Goal: Task Accomplishment & Management: Use online tool/utility

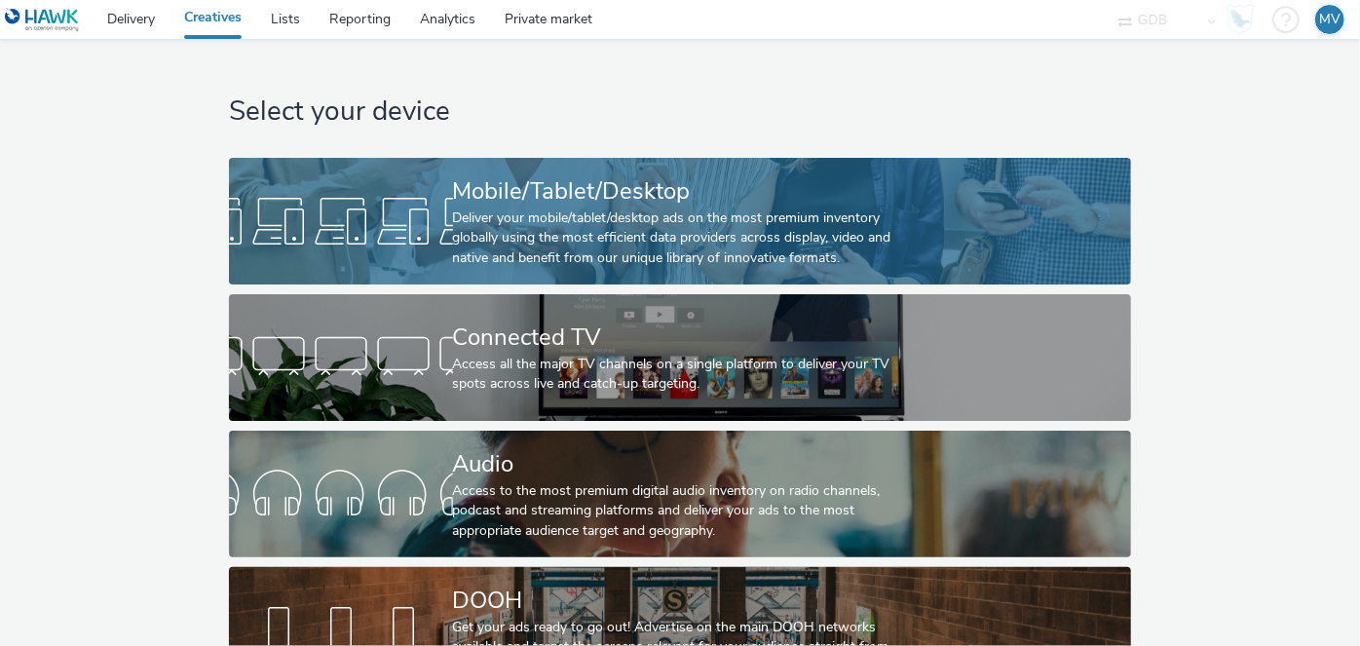
click at [585, 239] on div "Deliver your mobile/tablet/desktop ads on the most premium inventory globally u…" at bounding box center [676, 238] width 447 height 59
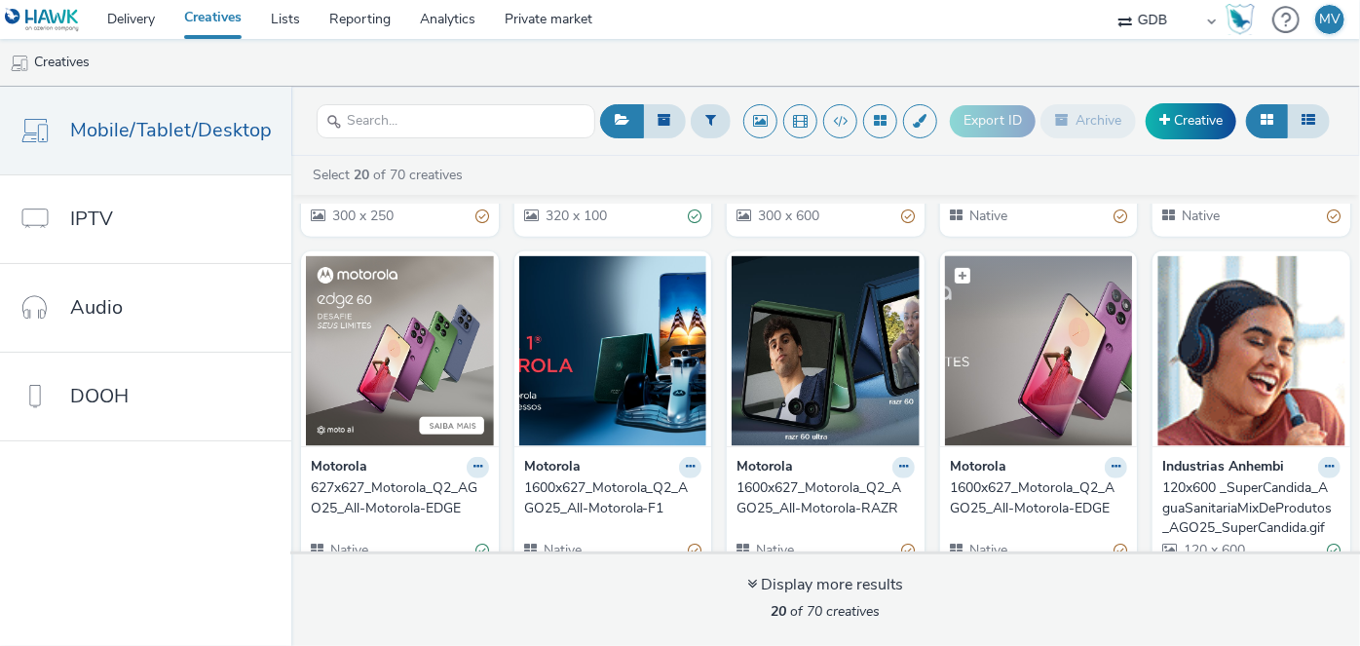
scroll to position [192, 0]
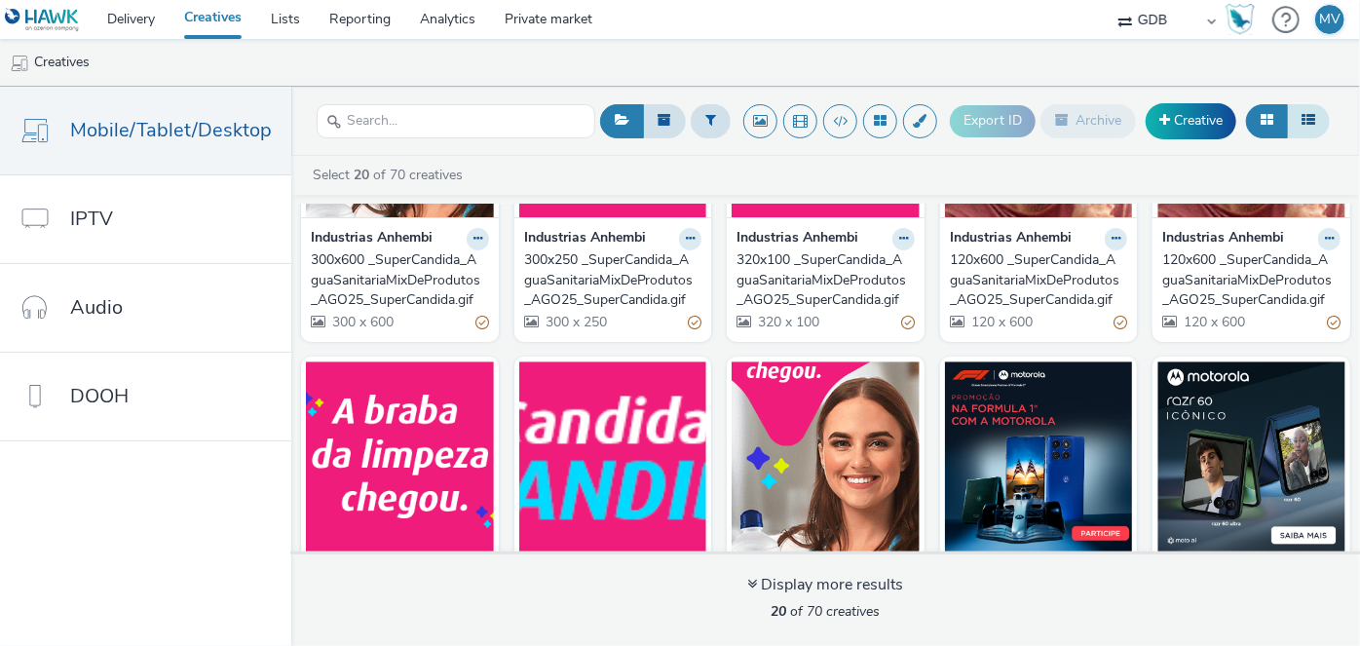
click at [1310, 125] on icon at bounding box center [1309, 120] width 14 height 14
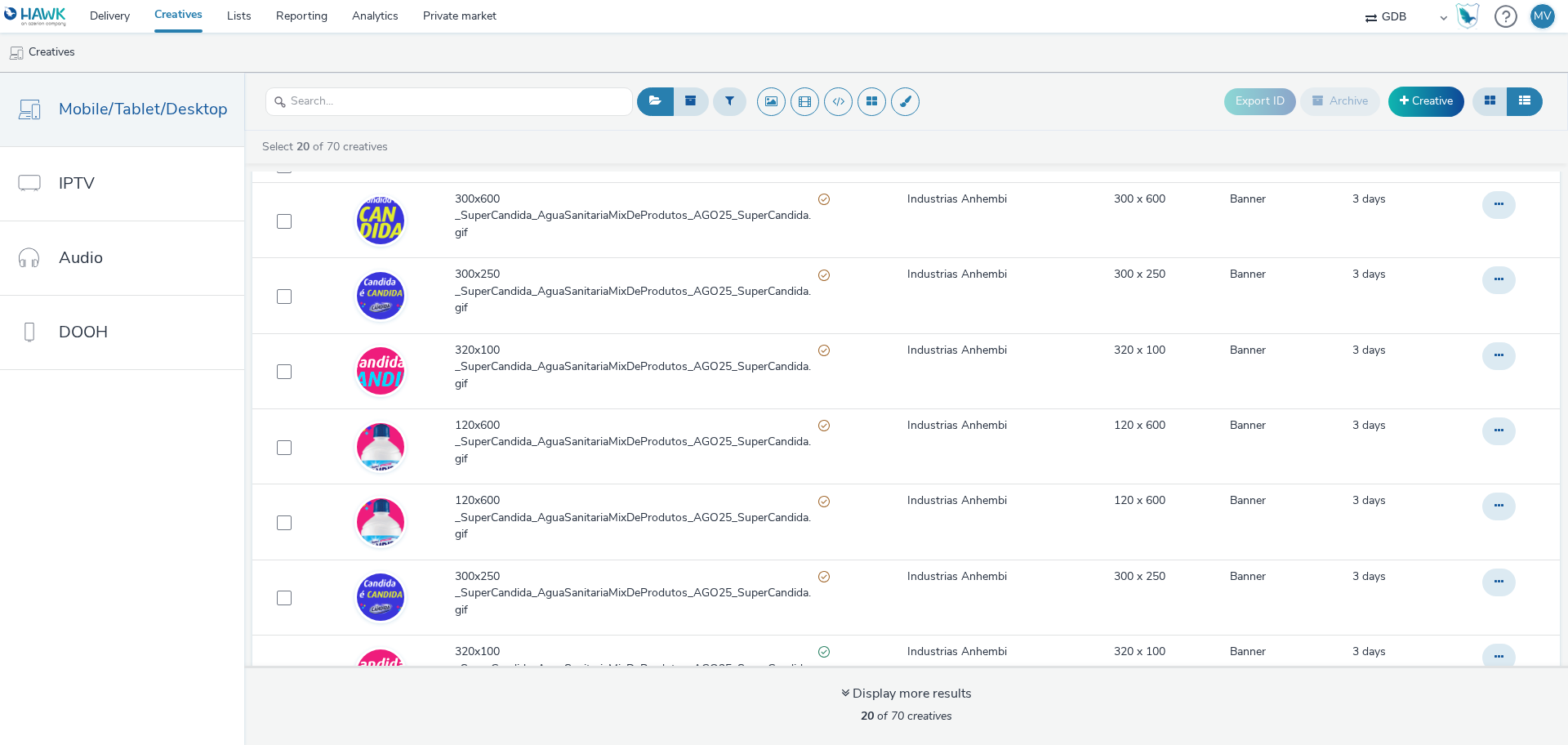
scroll to position [0, 0]
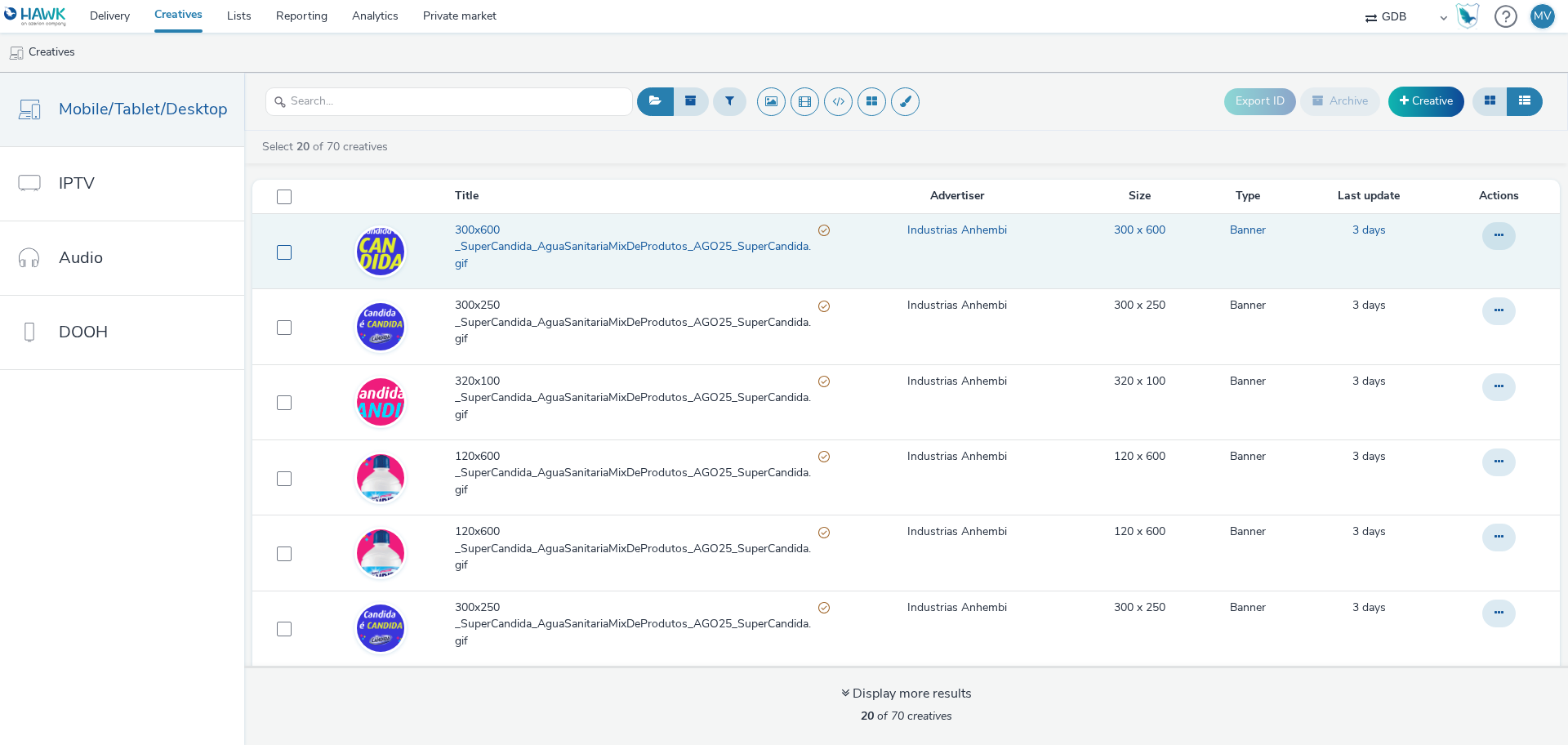
click at [280, 248] on span at bounding box center [284, 252] width 15 height 15
checkbox input "true"
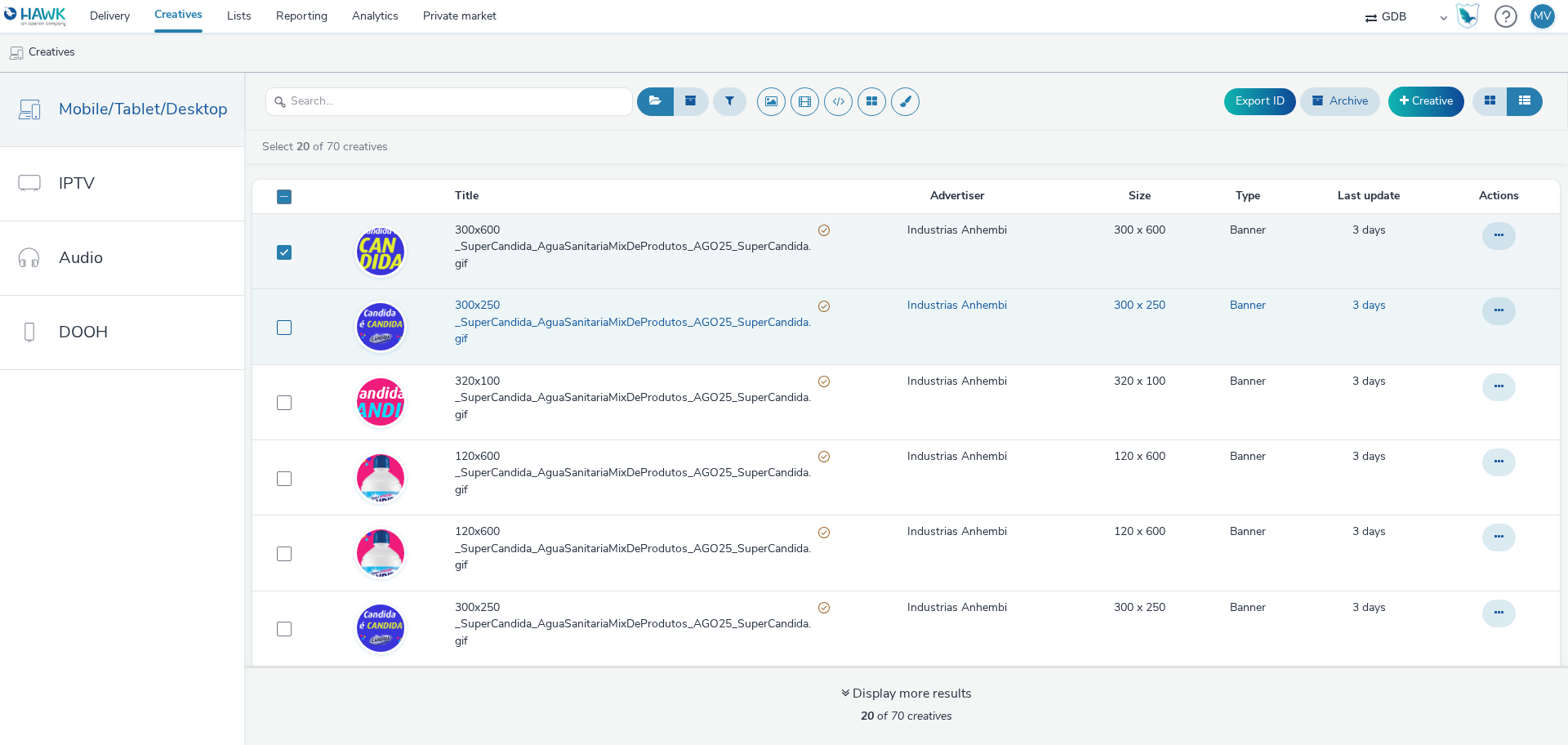
click at [277, 328] on span at bounding box center [284, 328] width 15 height 15
checkbox input "true"
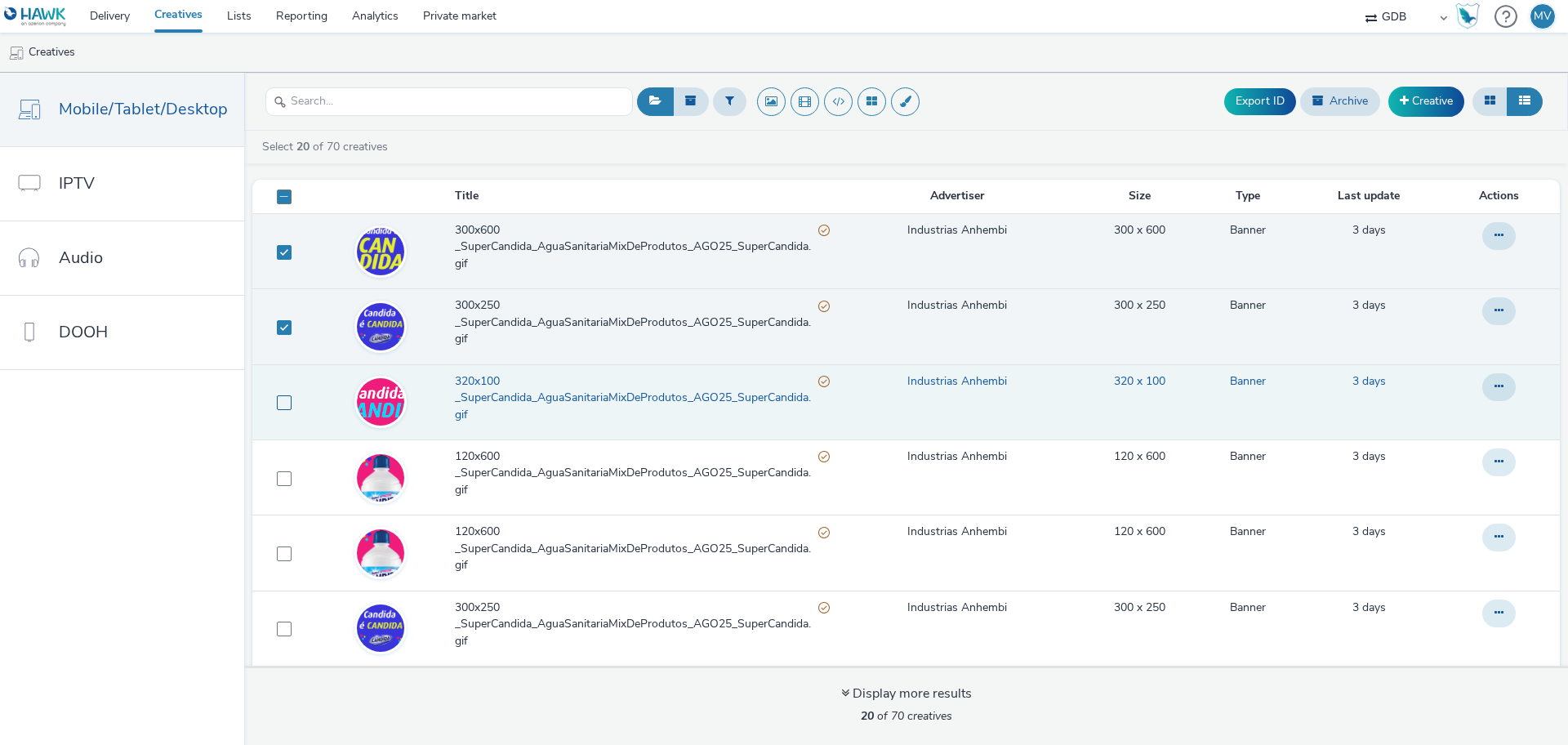
click at [278, 397] on span at bounding box center [284, 403] width 15 height 15
checkbox input "true"
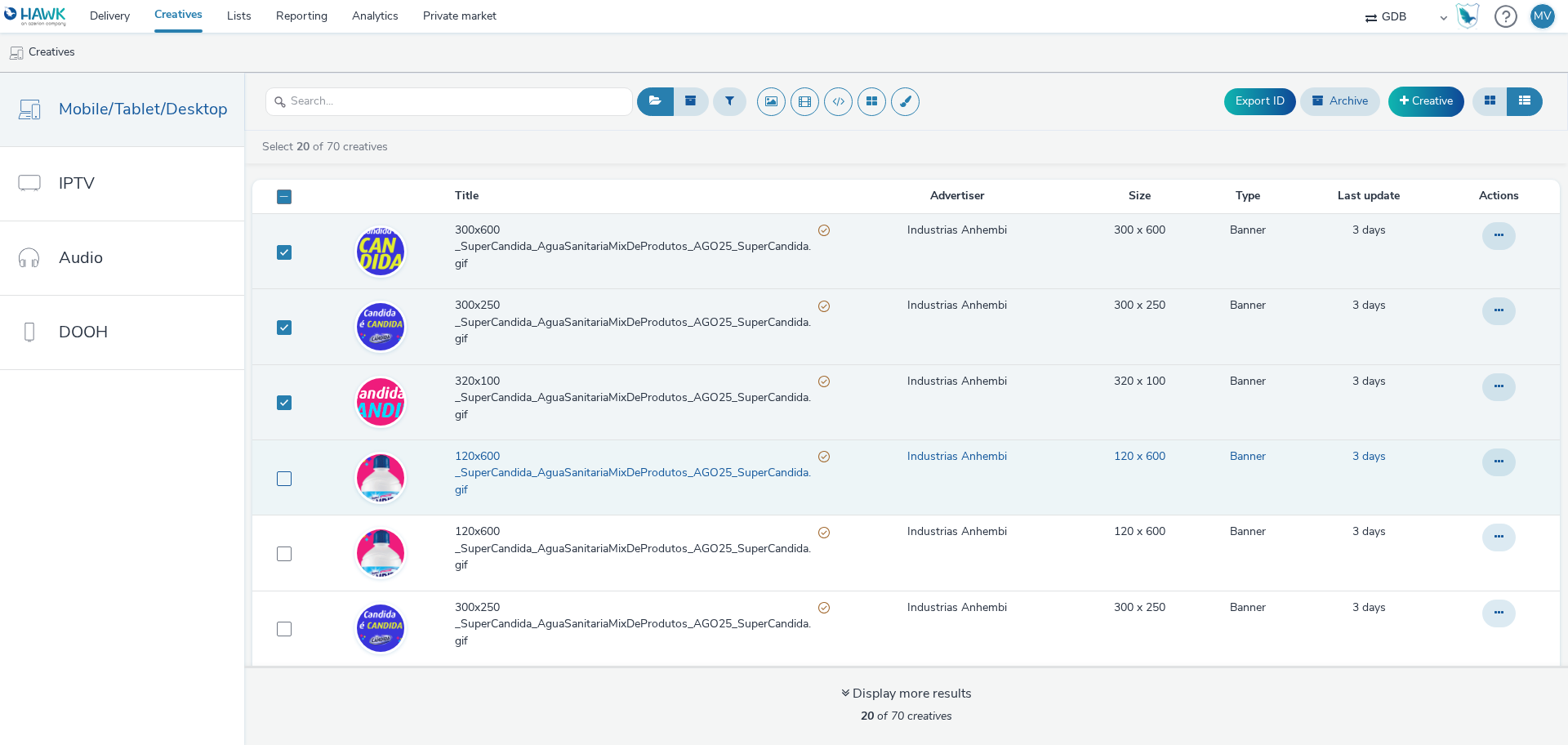
click at [277, 479] on span at bounding box center [284, 479] width 15 height 15
checkbox input "true"
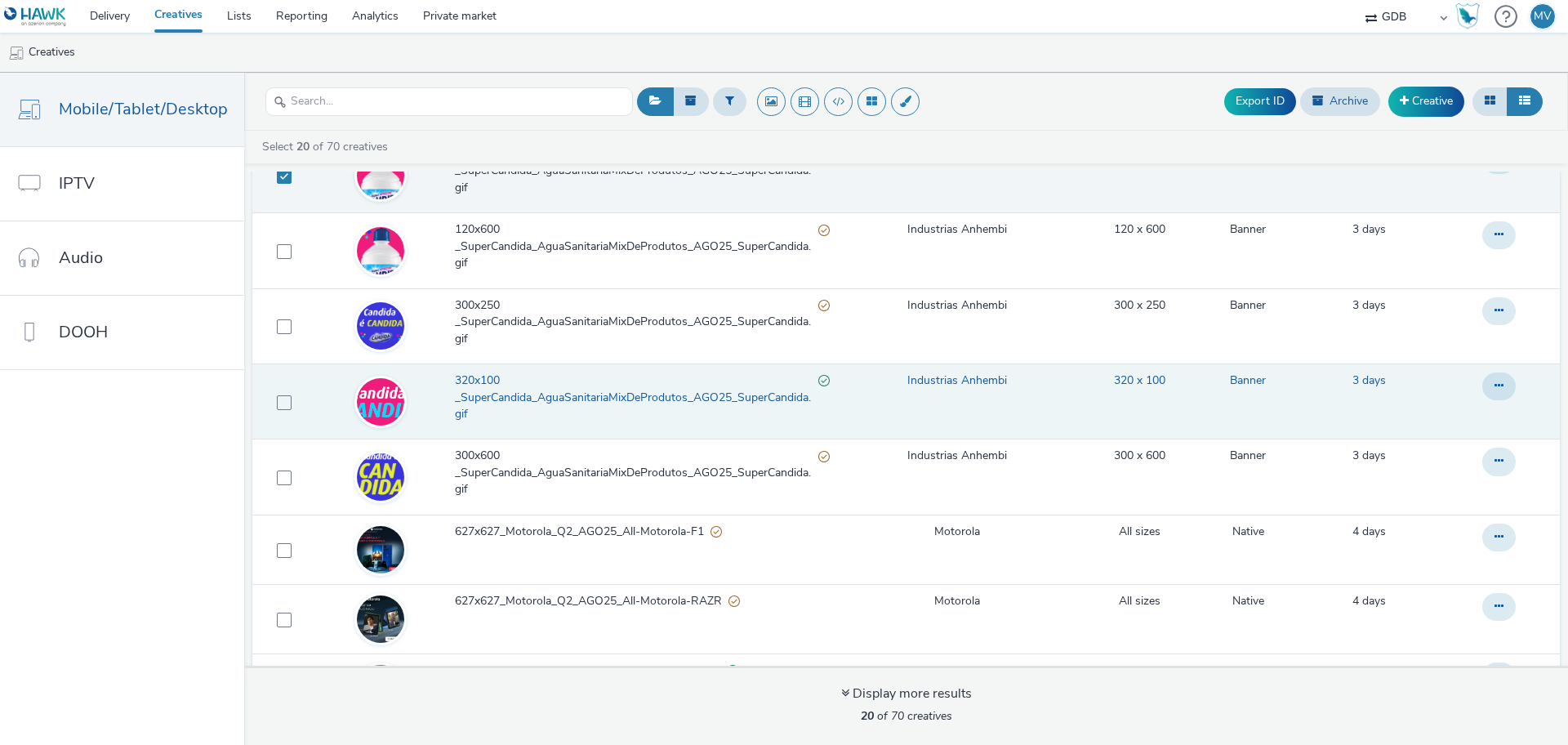
scroll to position [306, 0]
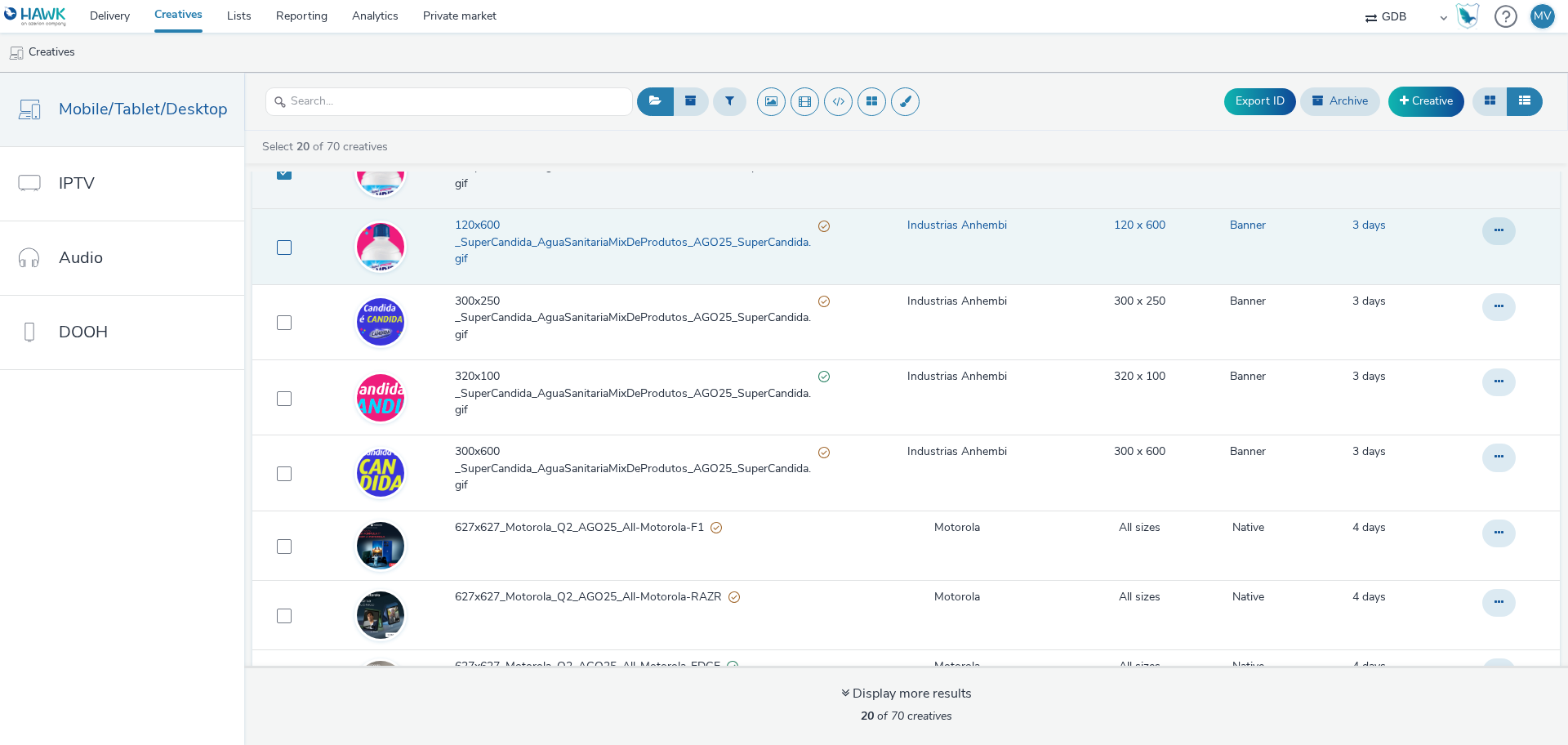
click at [281, 245] on span at bounding box center [284, 247] width 15 height 15
checkbox input "true"
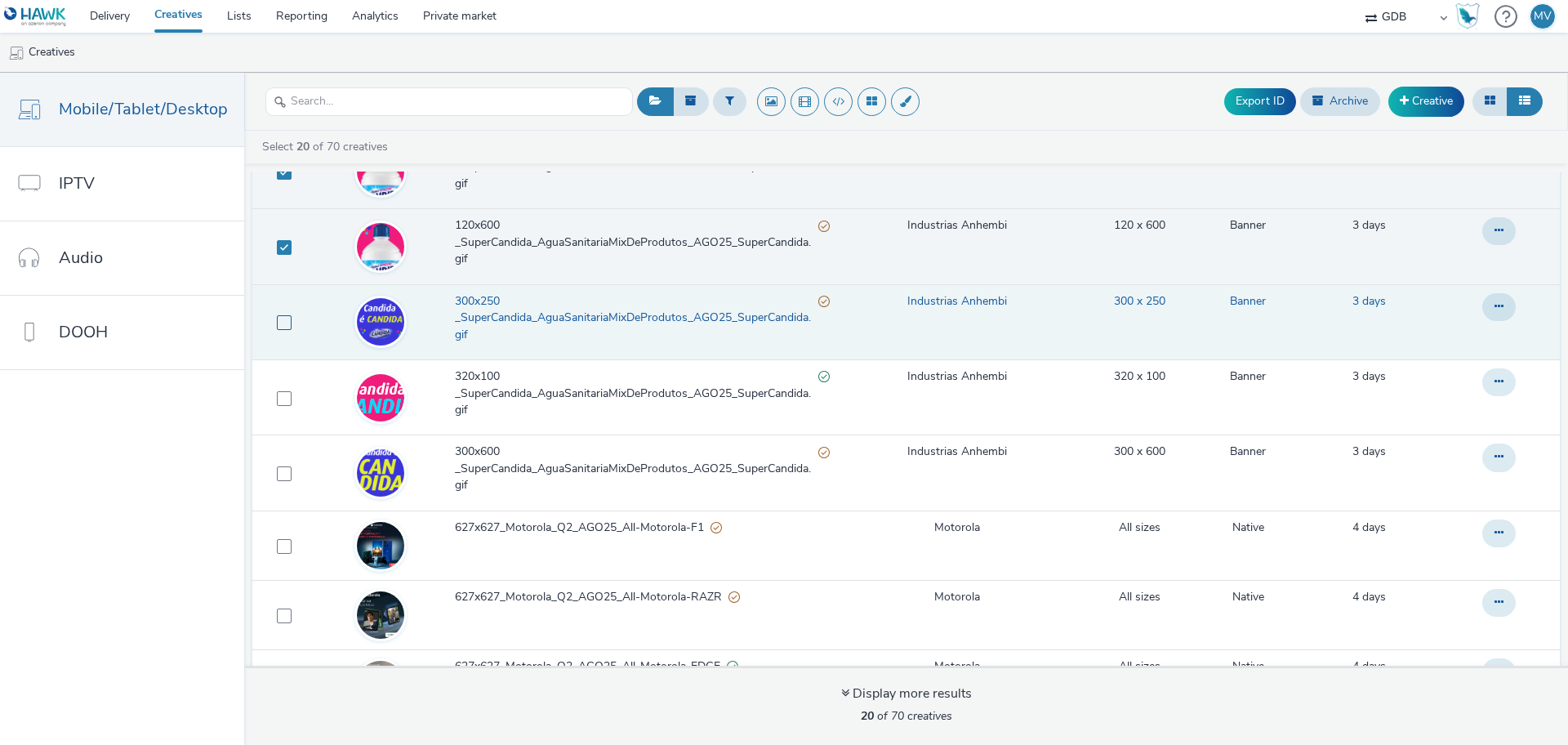
click at [277, 327] on span at bounding box center [284, 323] width 15 height 15
checkbox input "true"
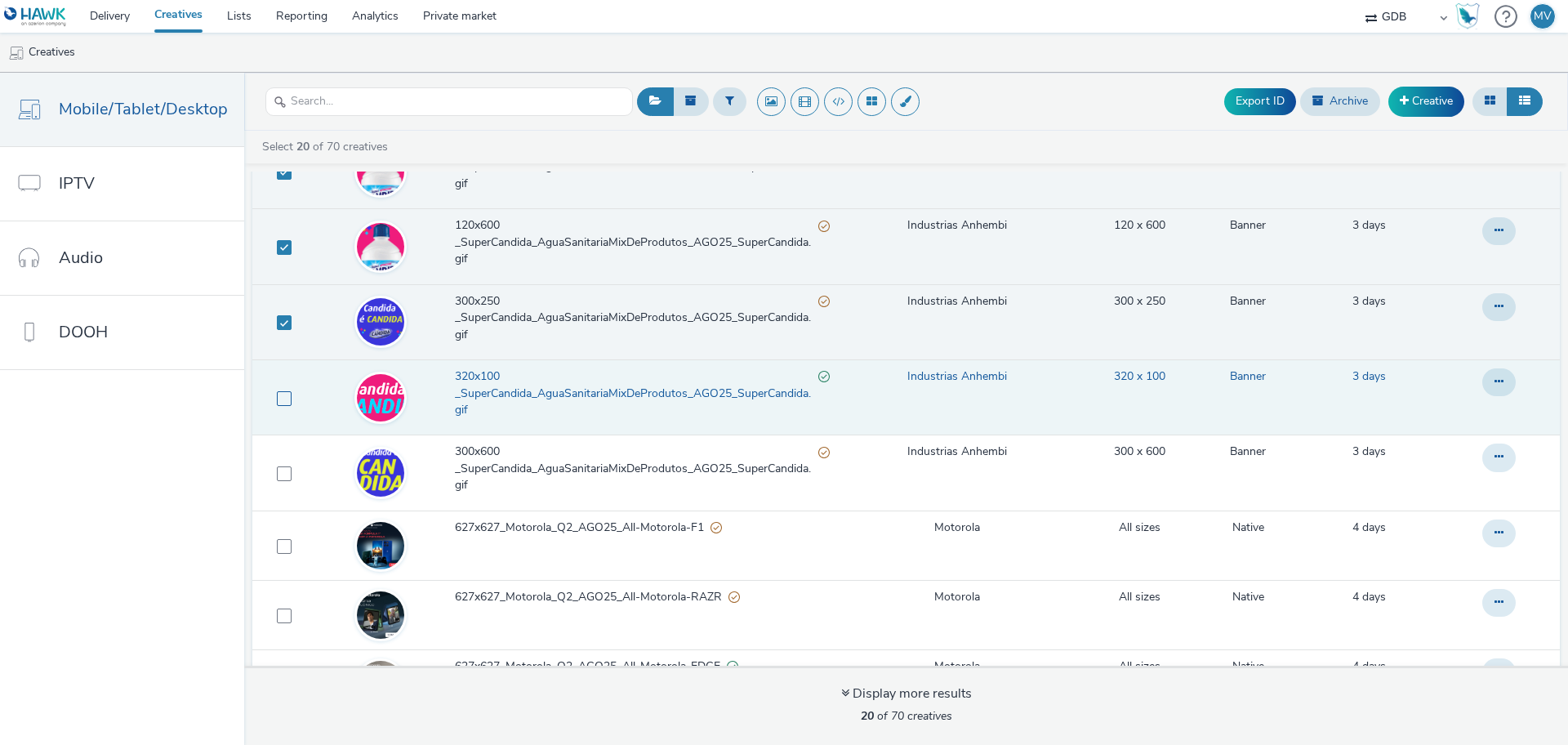
click at [279, 396] on span at bounding box center [284, 399] width 15 height 15
checkbox input "true"
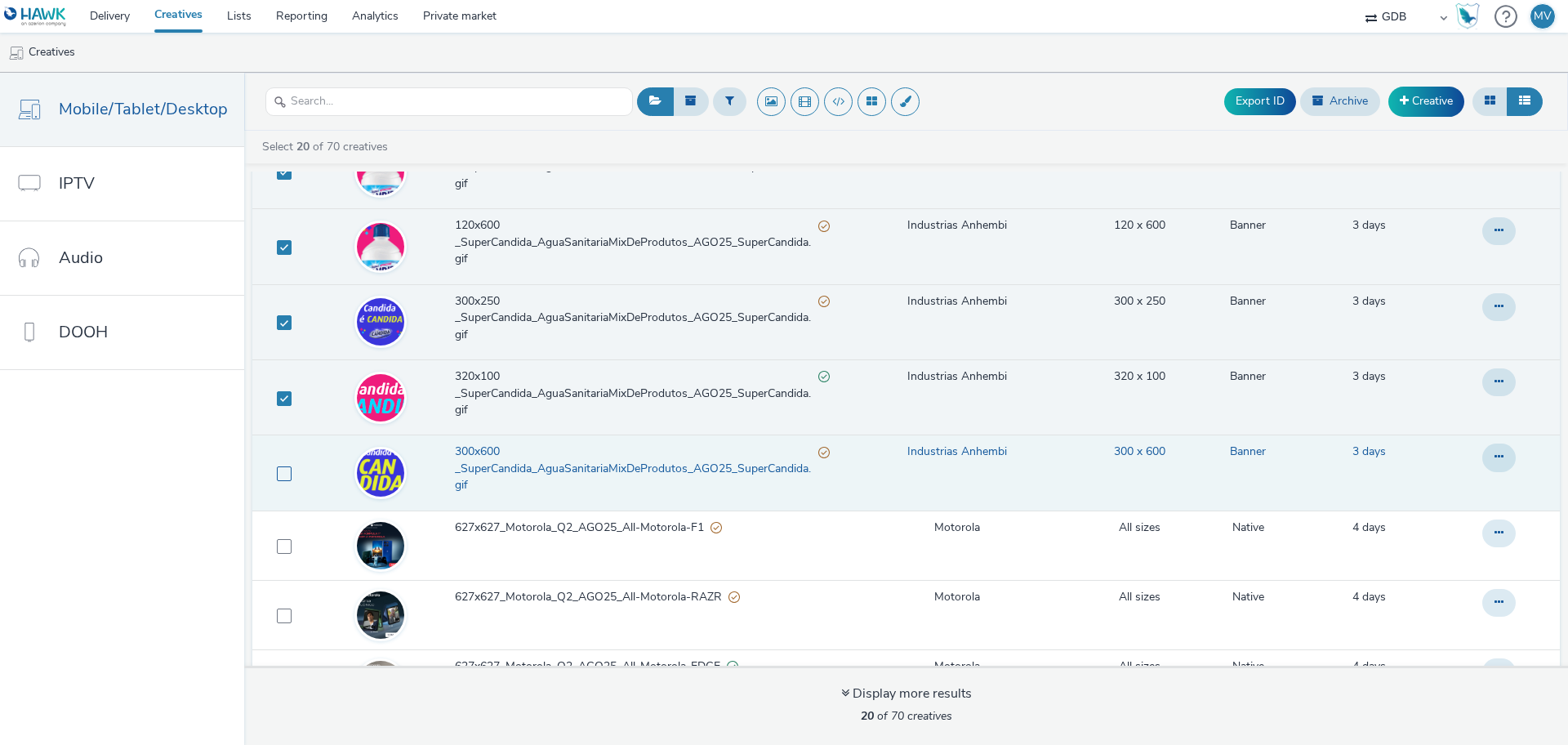
click at [282, 472] on span at bounding box center [284, 473] width 15 height 15
checkbox input "true"
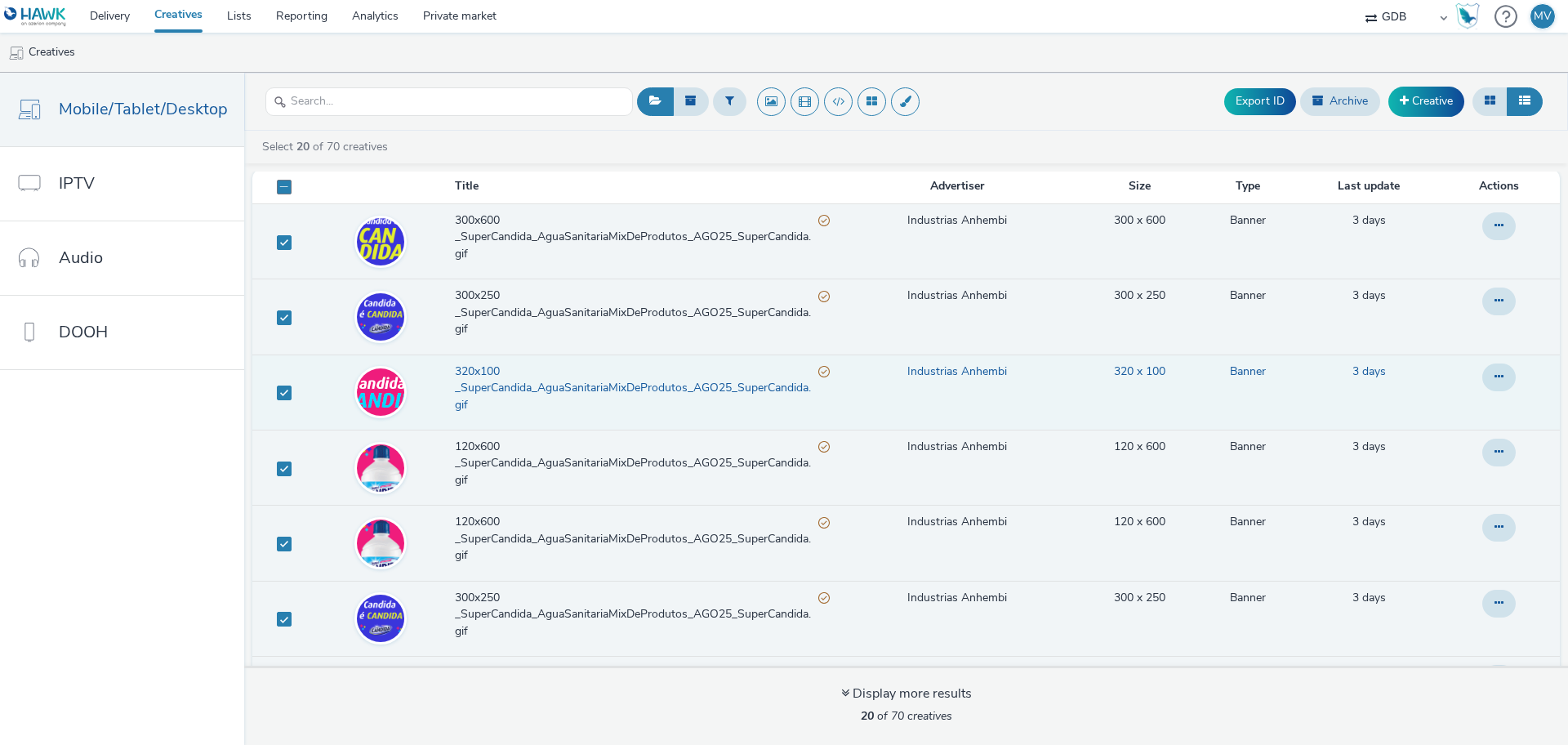
scroll to position [0, 0]
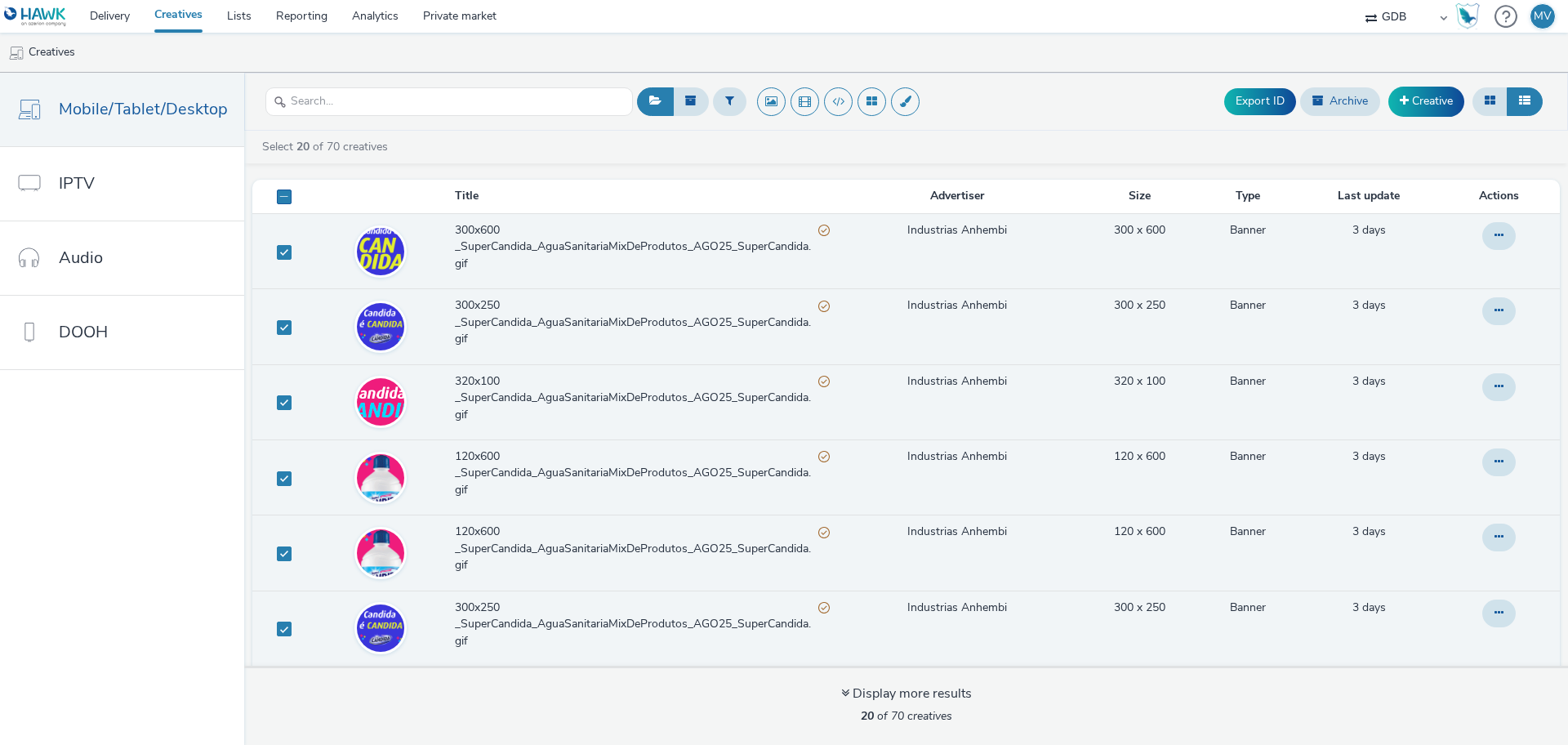
click at [279, 196] on span at bounding box center [284, 197] width 15 height 15
checkbox input "true"
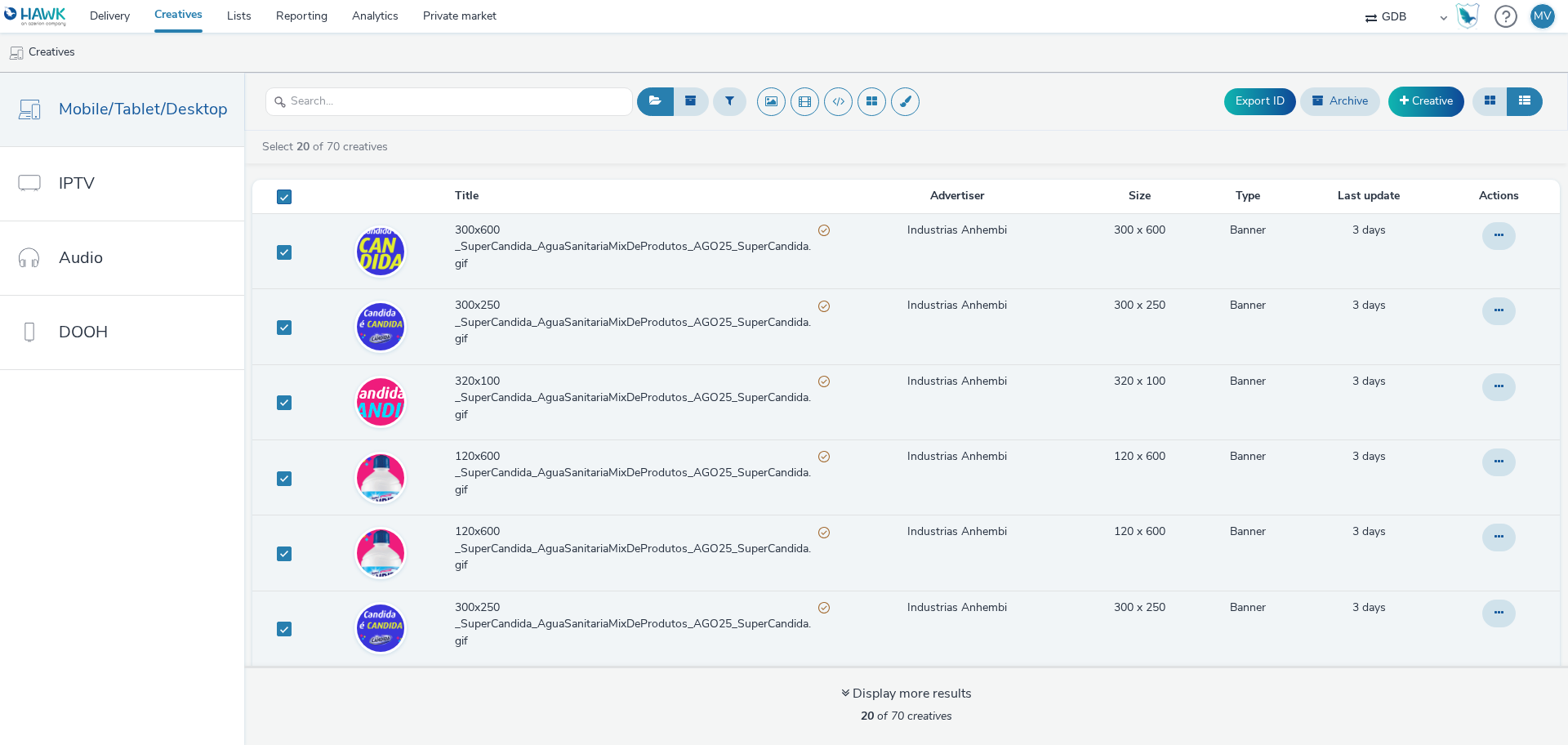
checkbox input "true"
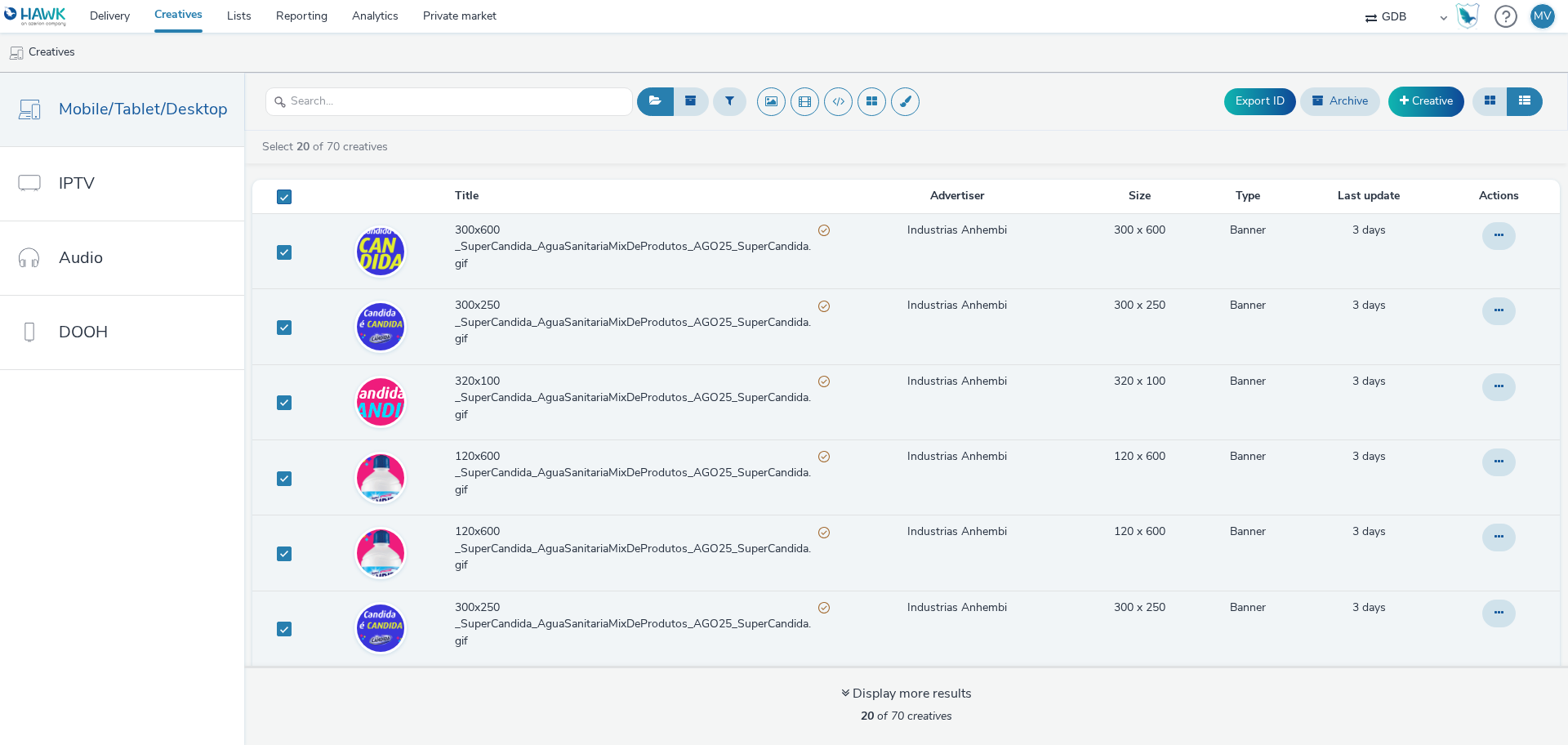
checkbox input "true"
click at [277, 193] on span at bounding box center [284, 197] width 15 height 15
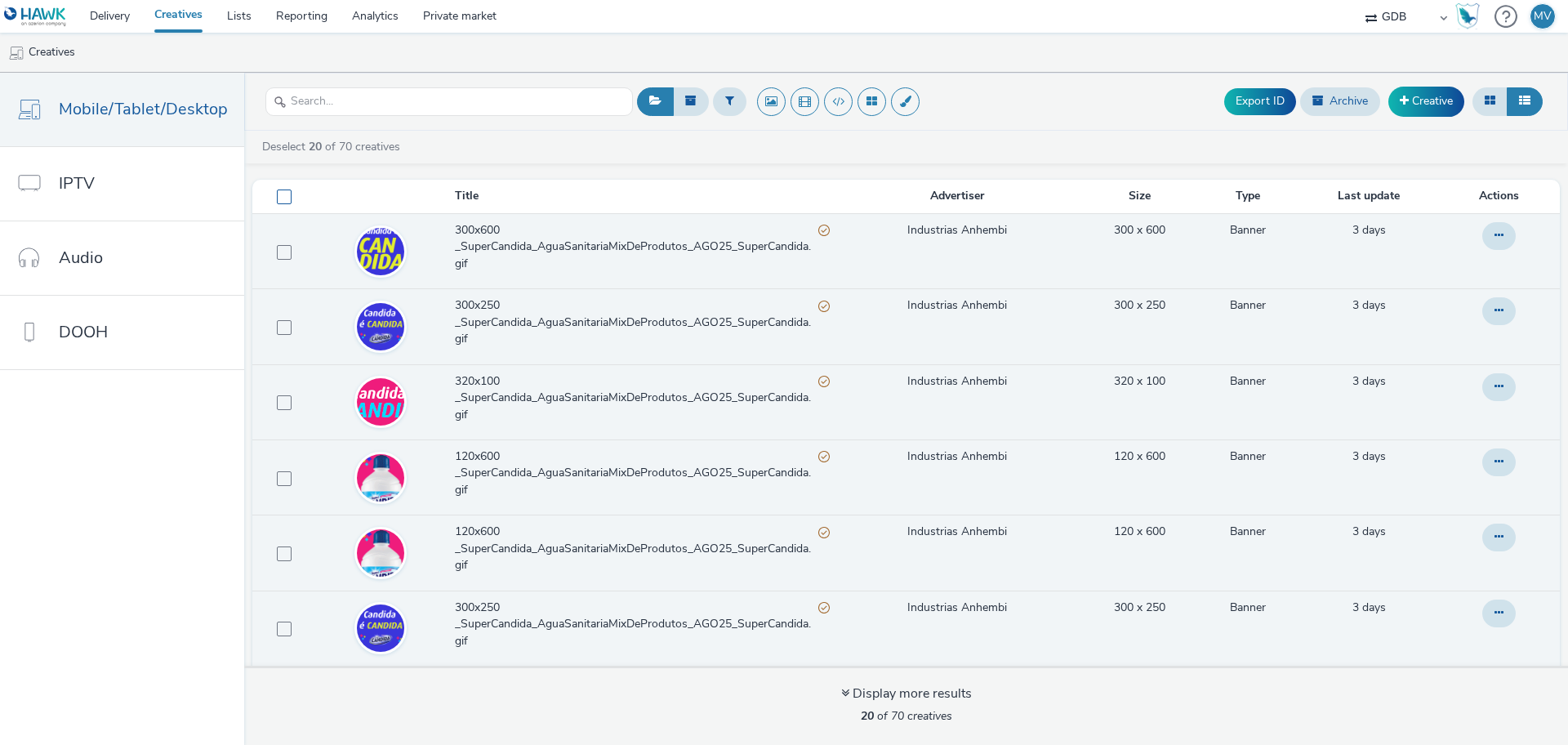
checkbox input "false"
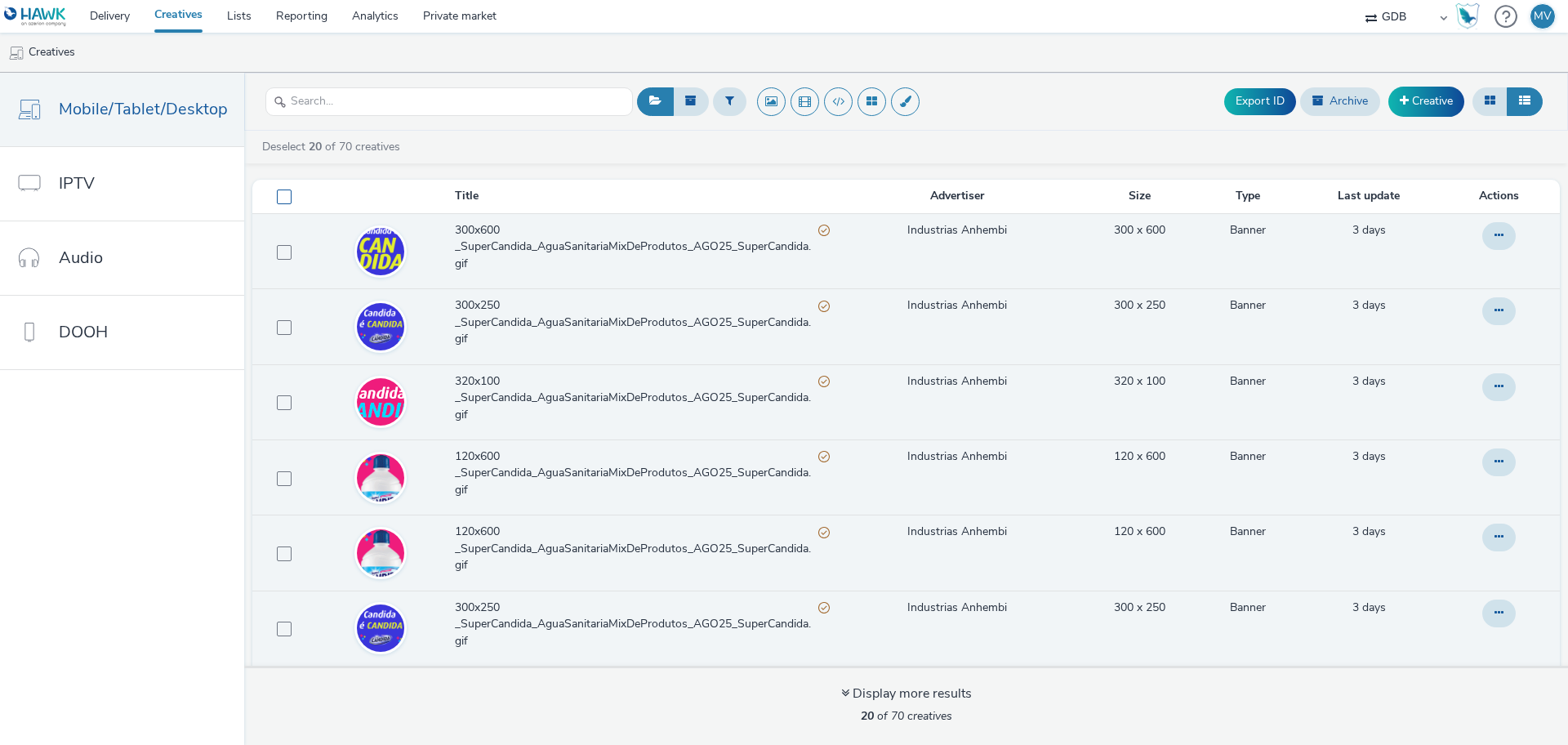
checkbox input "false"
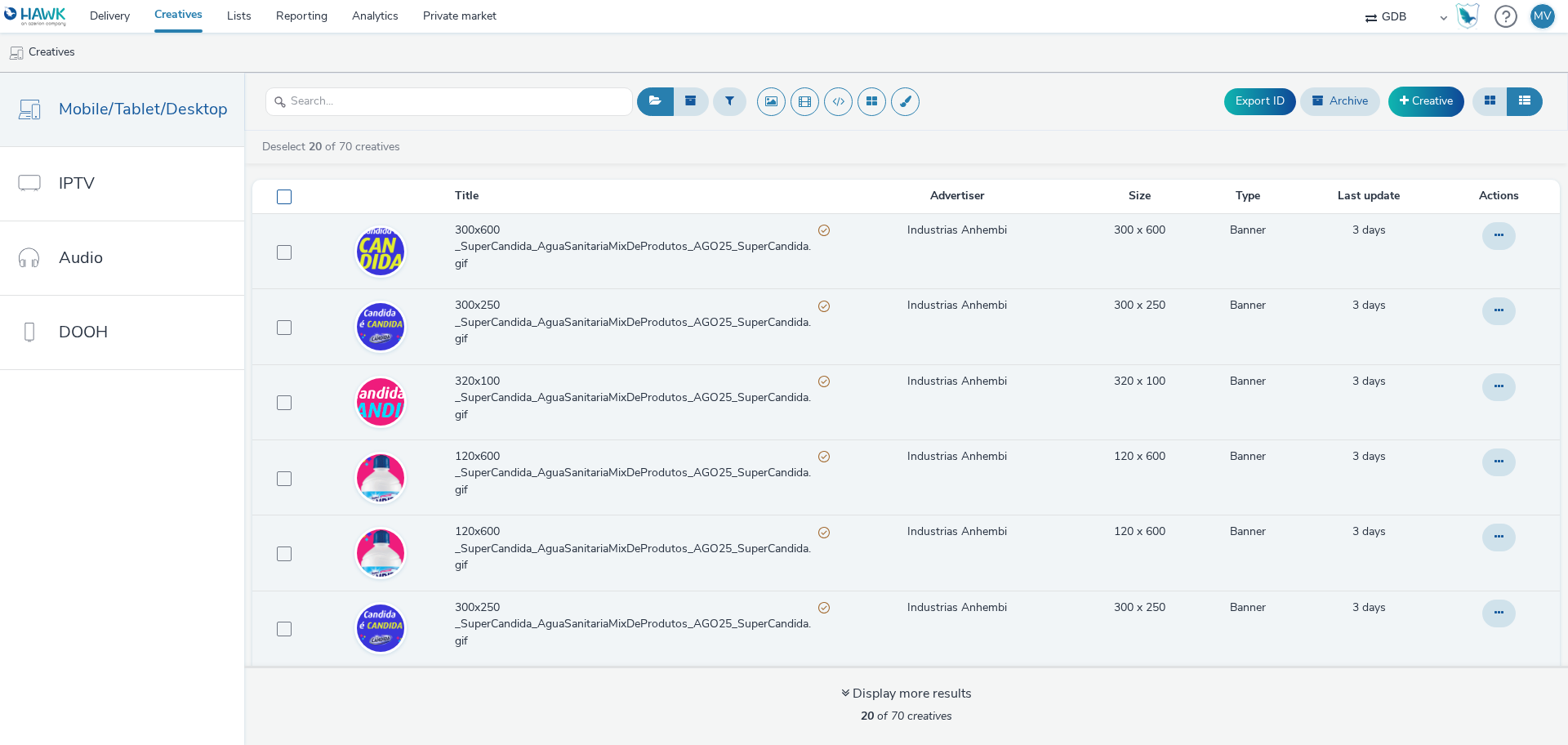
checkbox input "false"
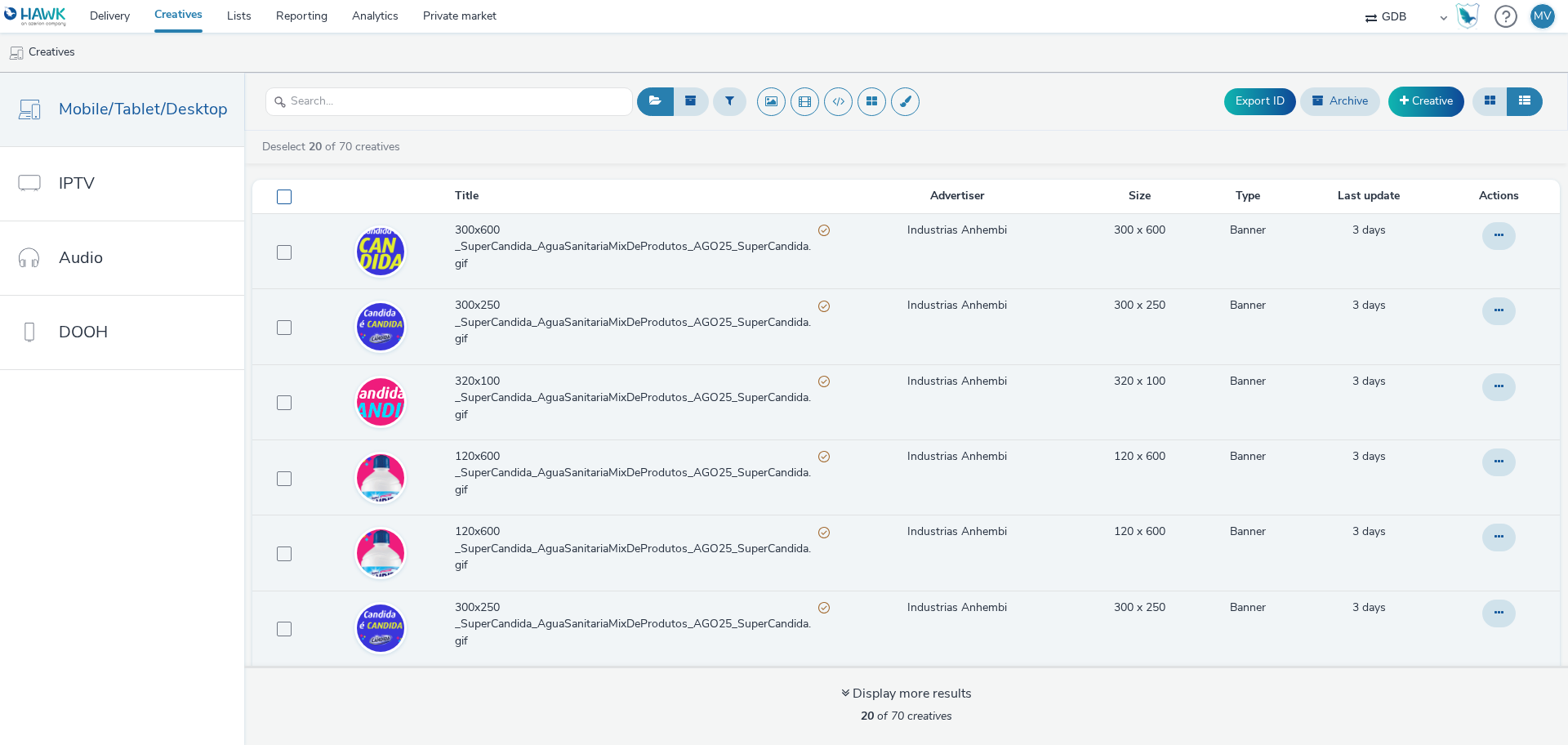
checkbox input "false"
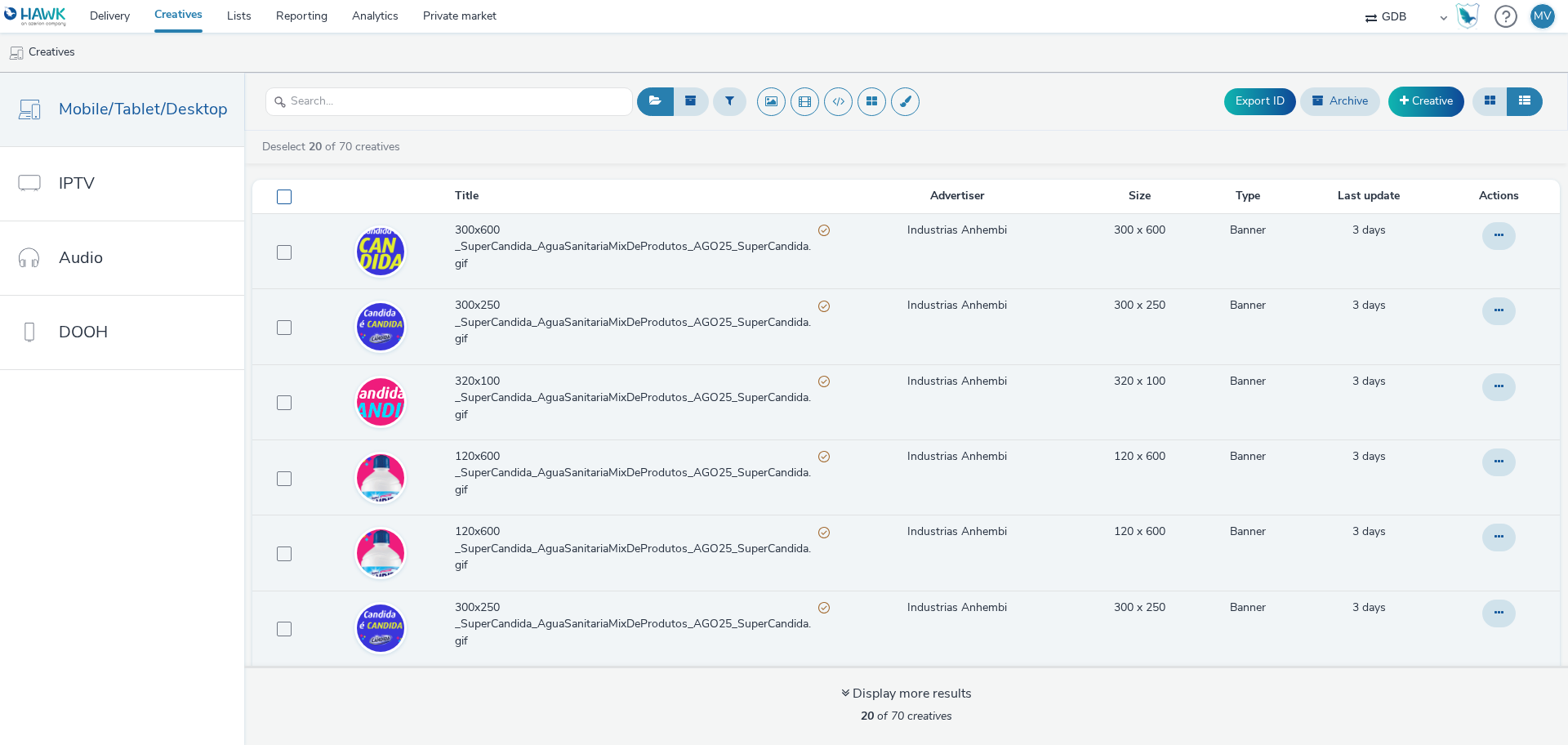
checkbox input "false"
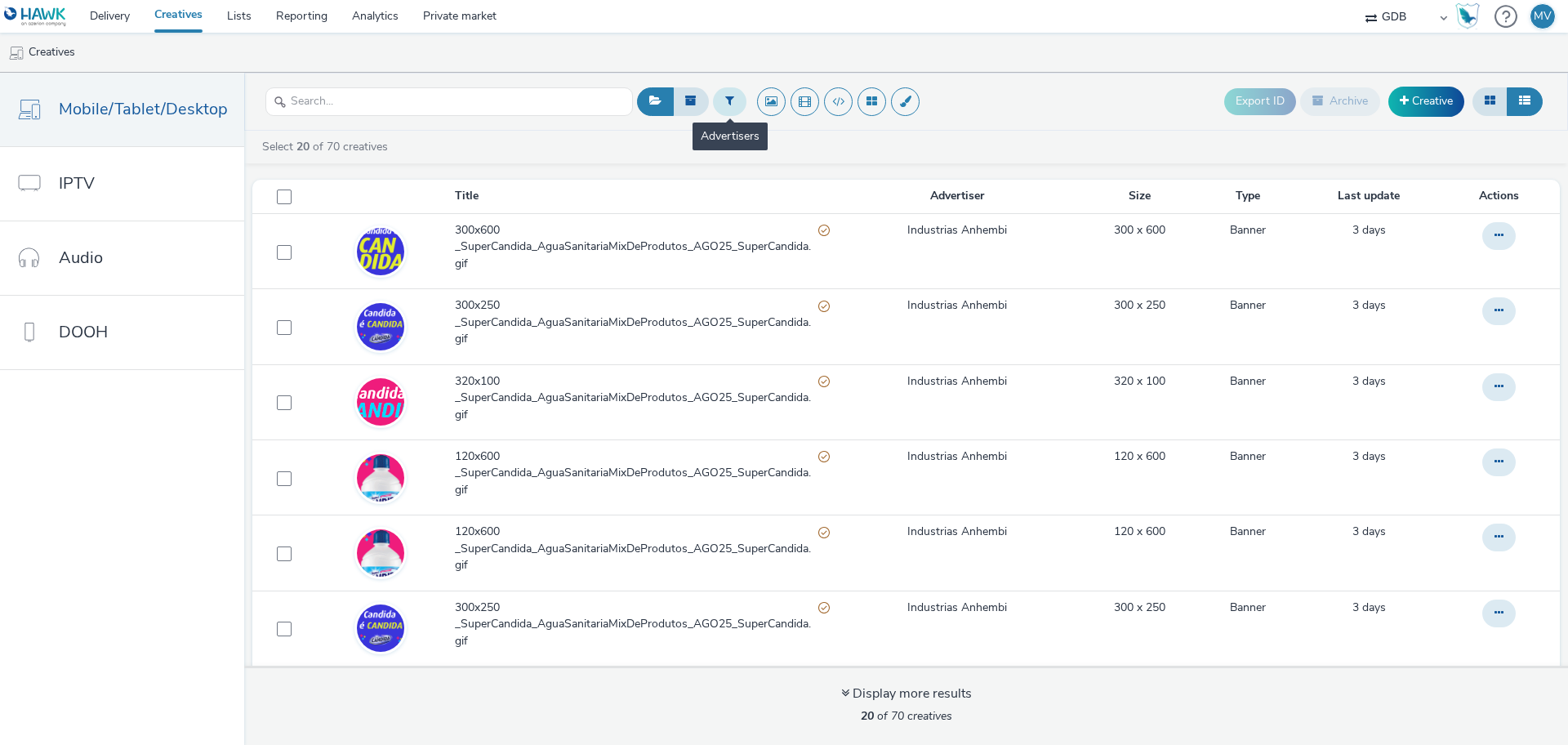
click at [730, 104] on button at bounding box center [730, 101] width 34 height 28
click at [821, 111] on div at bounding box center [796, 107] width 82 height 19
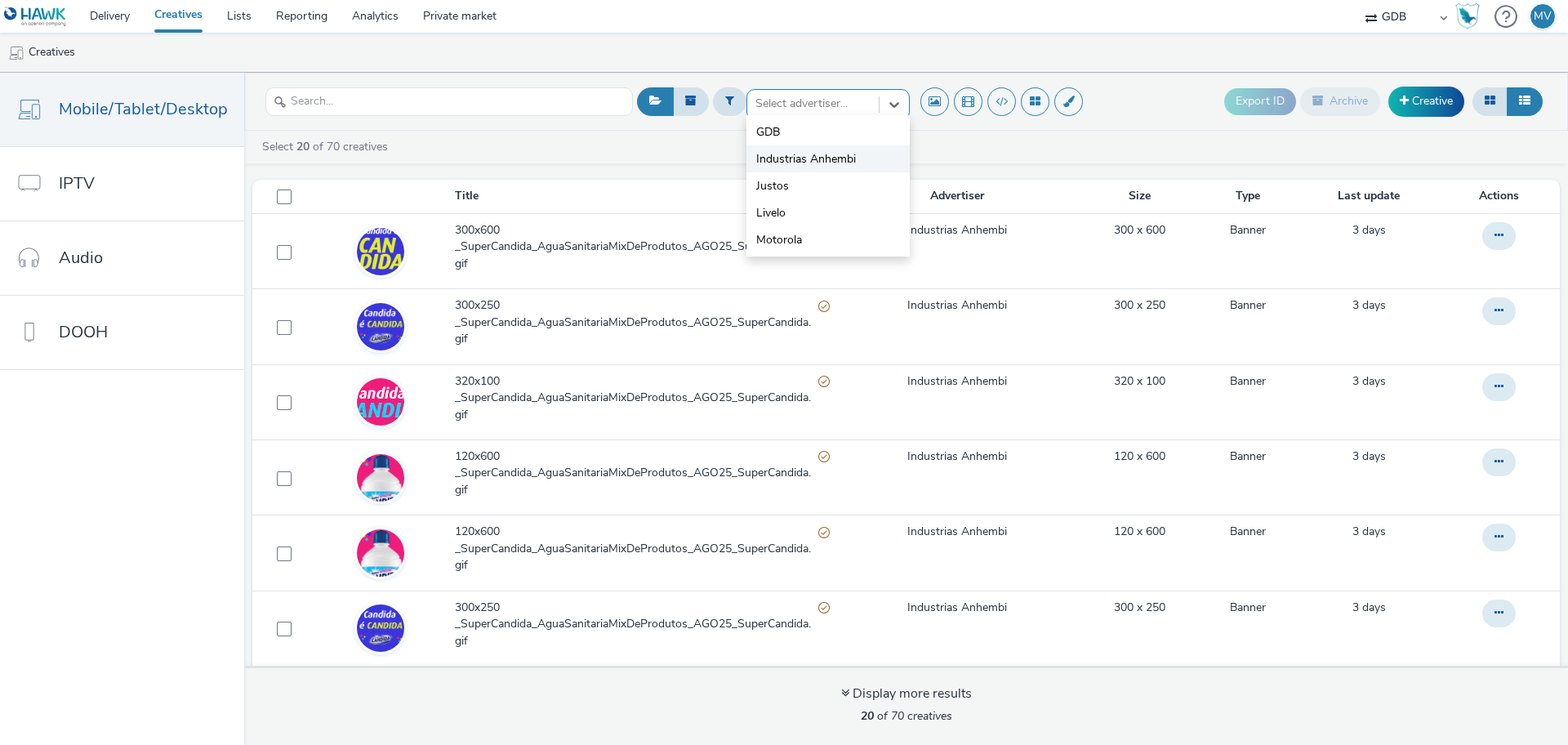
click at [805, 156] on span "Industrias Anhembi" at bounding box center [805, 158] width 100 height 16
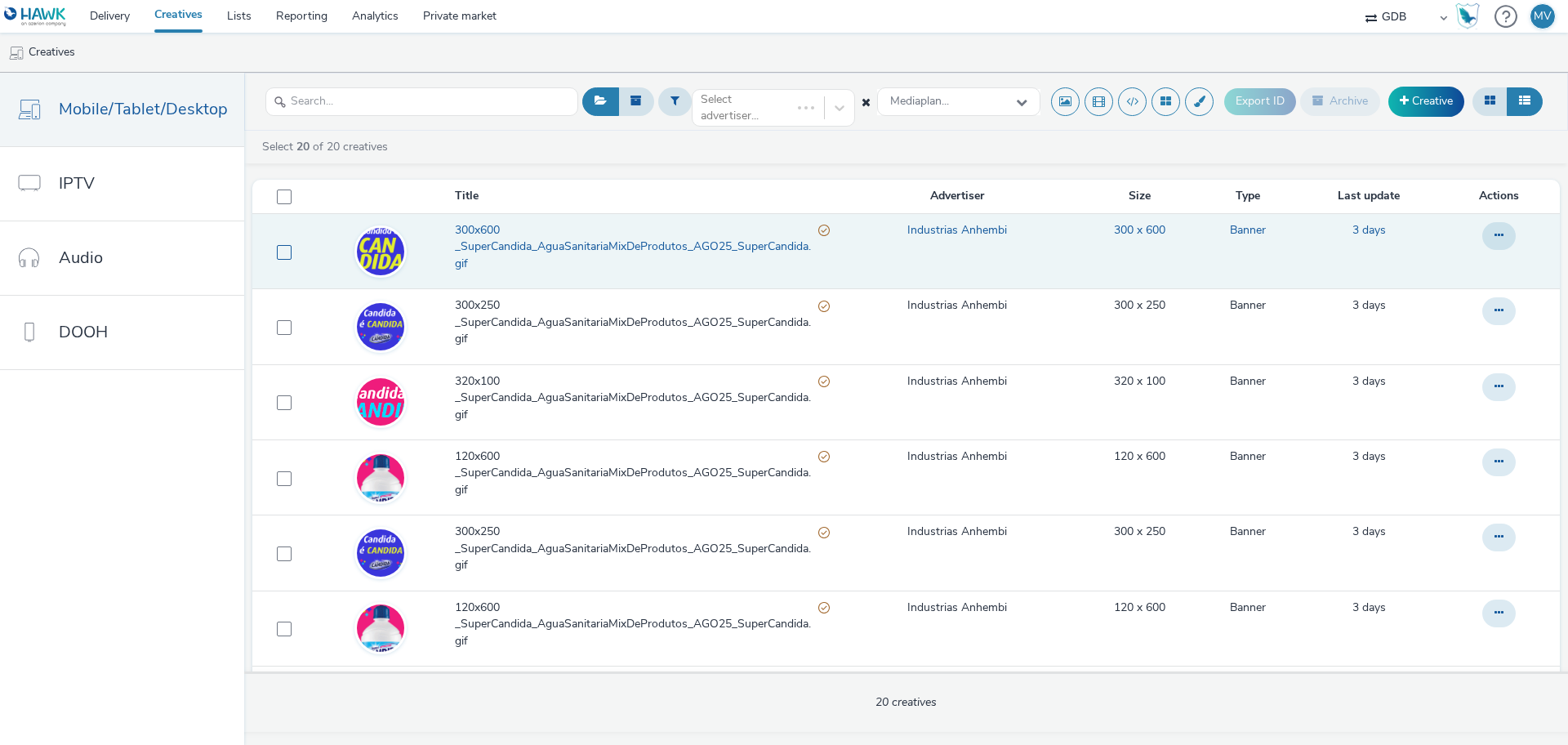
click at [282, 251] on span at bounding box center [284, 252] width 15 height 15
checkbox input "true"
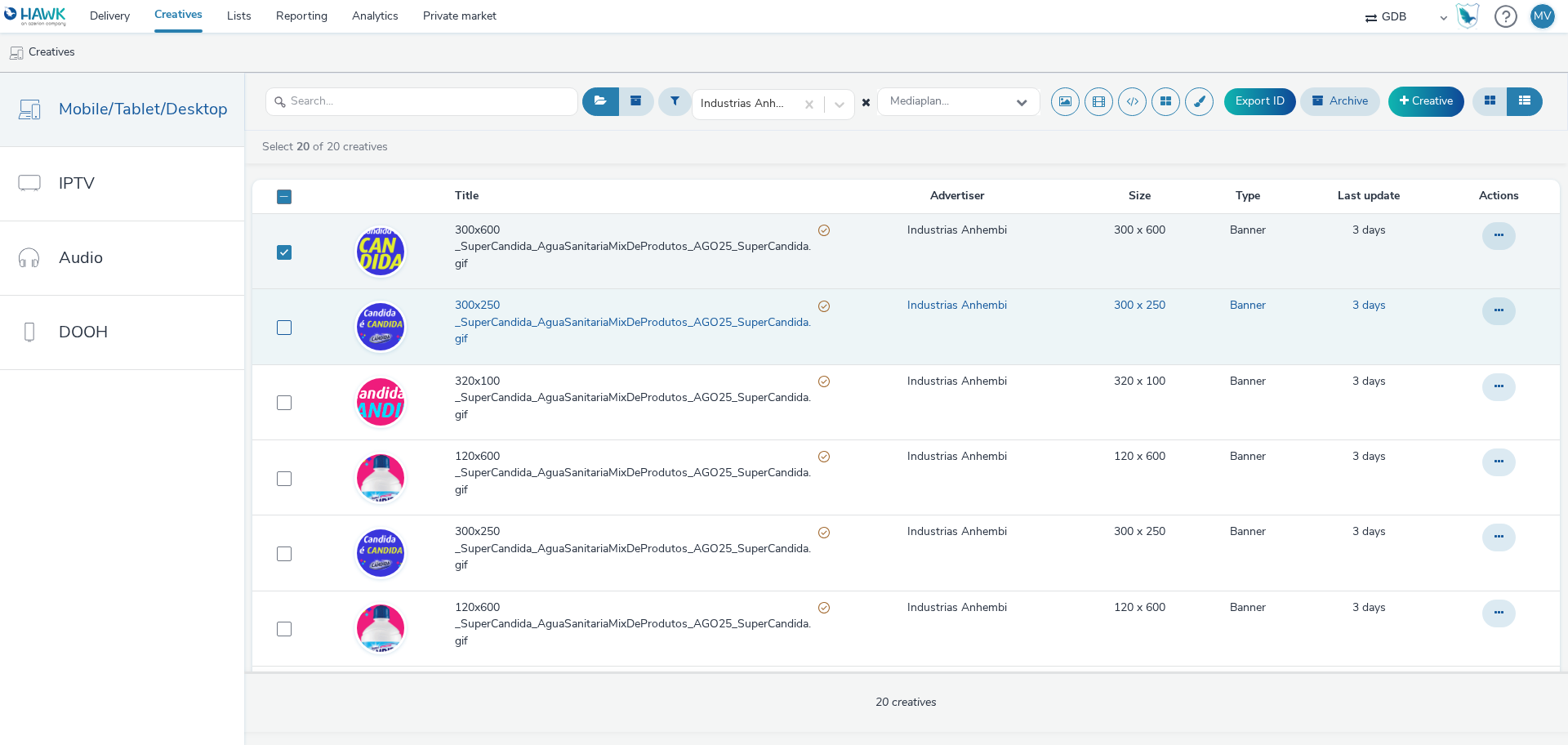
click at [277, 330] on span at bounding box center [284, 328] width 15 height 15
checkbox input "true"
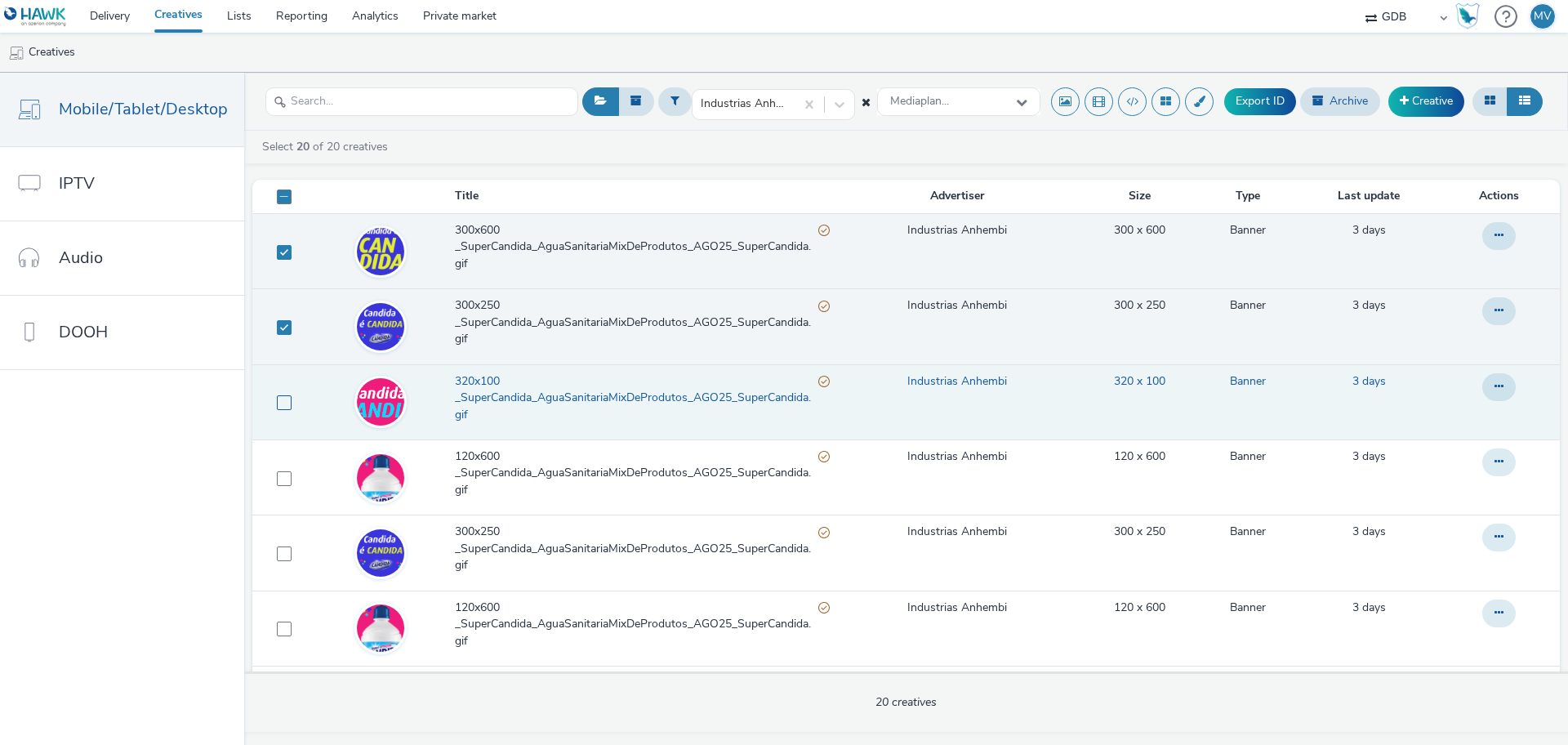
click at [277, 395] on label at bounding box center [284, 401] width 15 height 16
checkbox input "true"
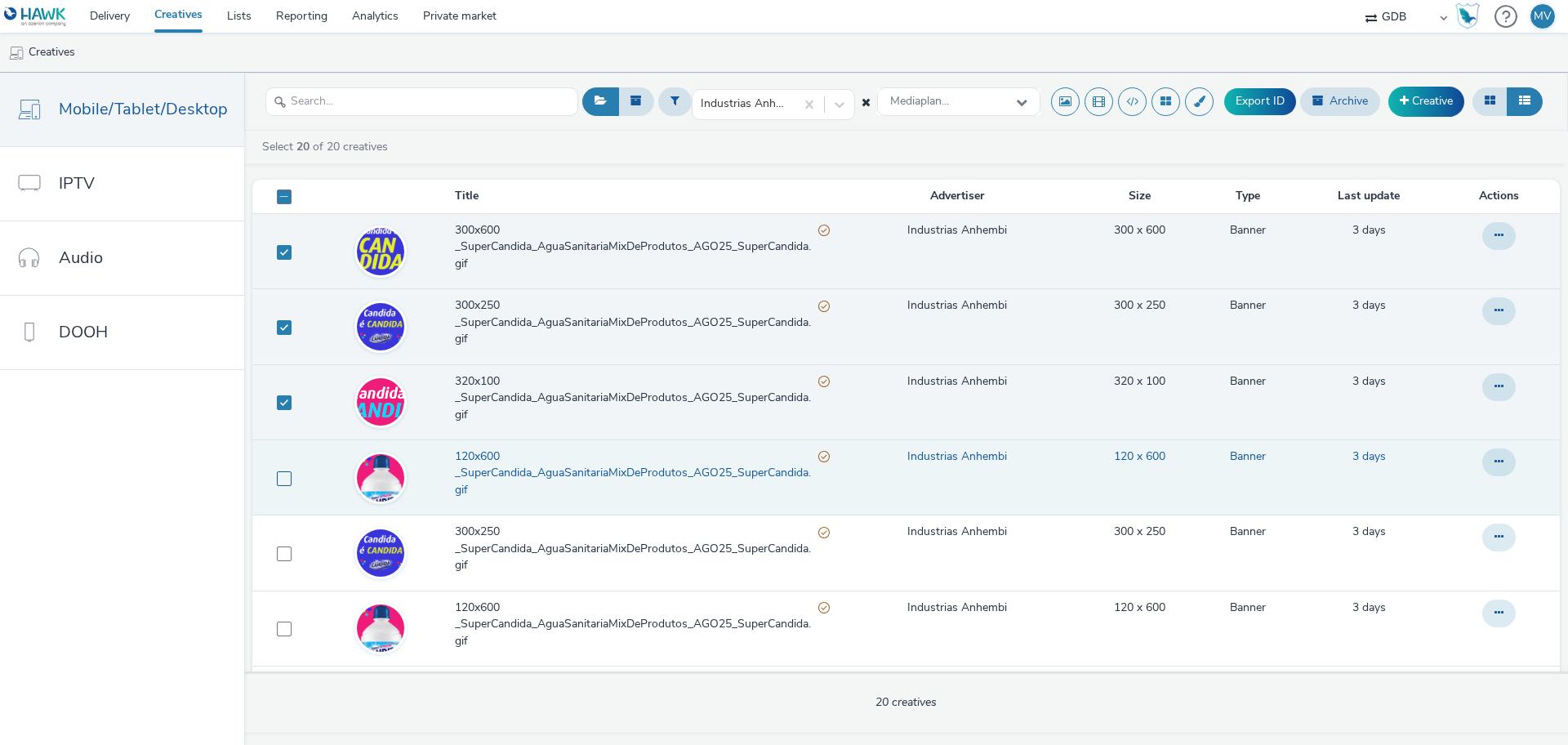
click at [277, 479] on span at bounding box center [284, 479] width 15 height 15
checkbox input "true"
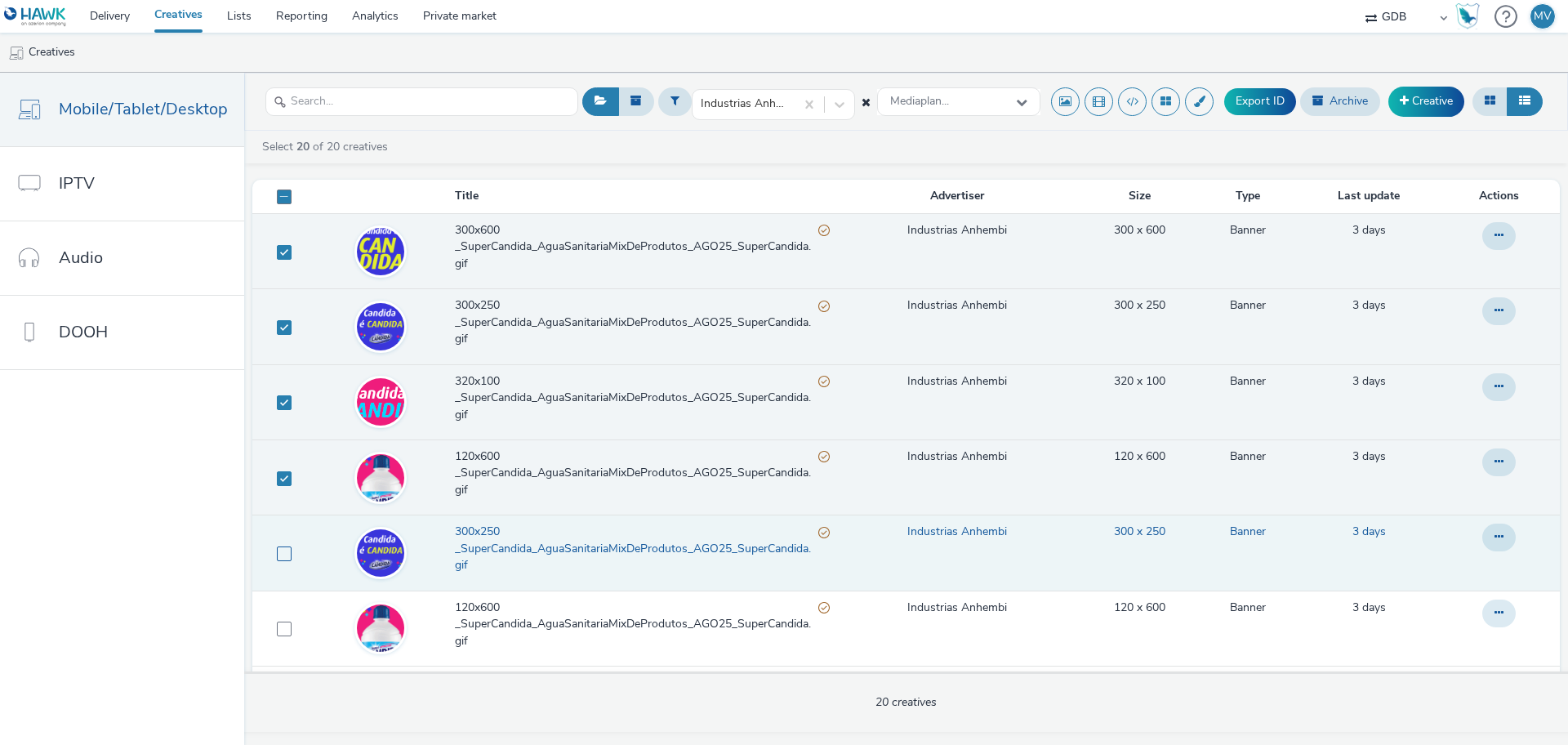
click at [277, 541] on span at bounding box center [284, 554] width 15 height 15
checkbox input "true"
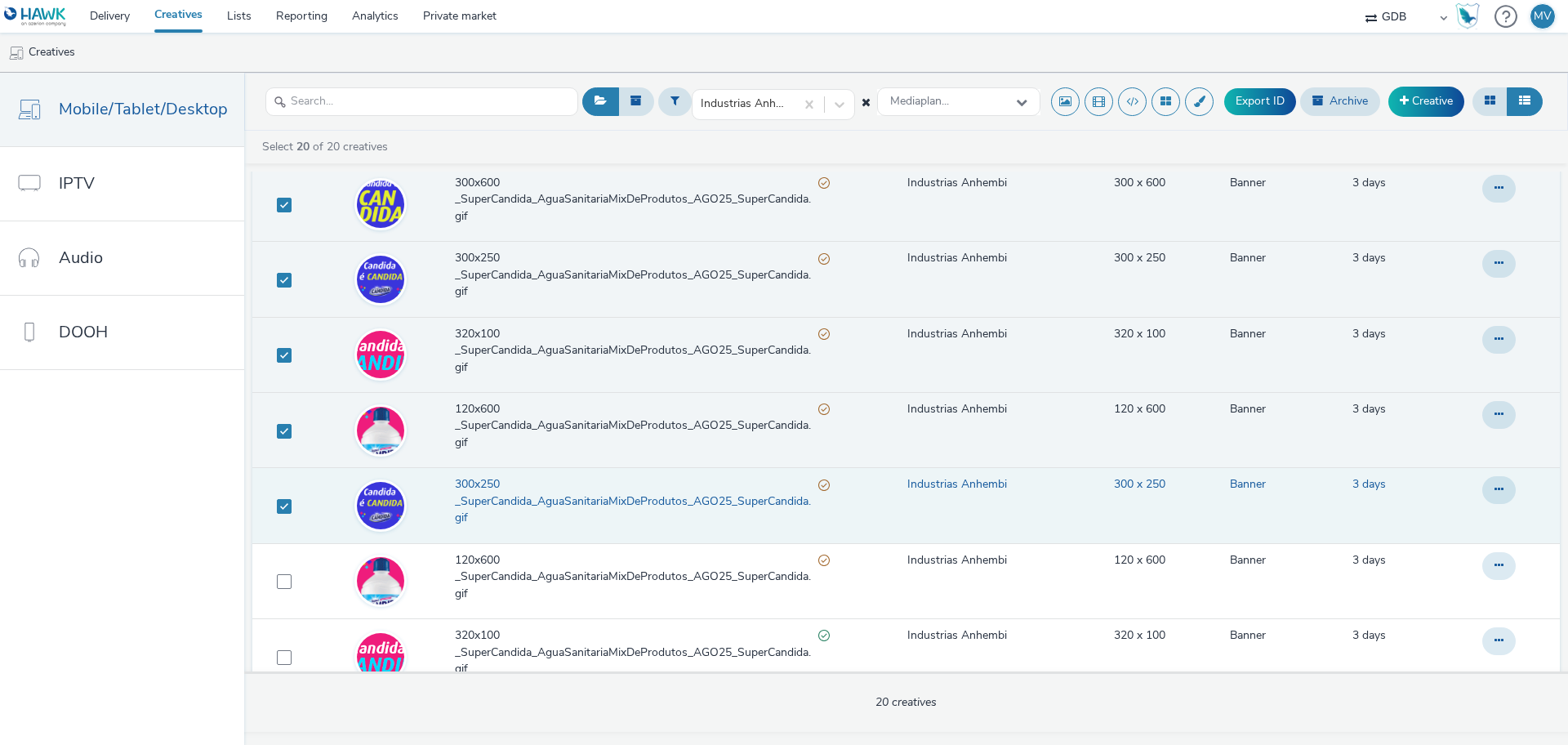
scroll to position [102, 0]
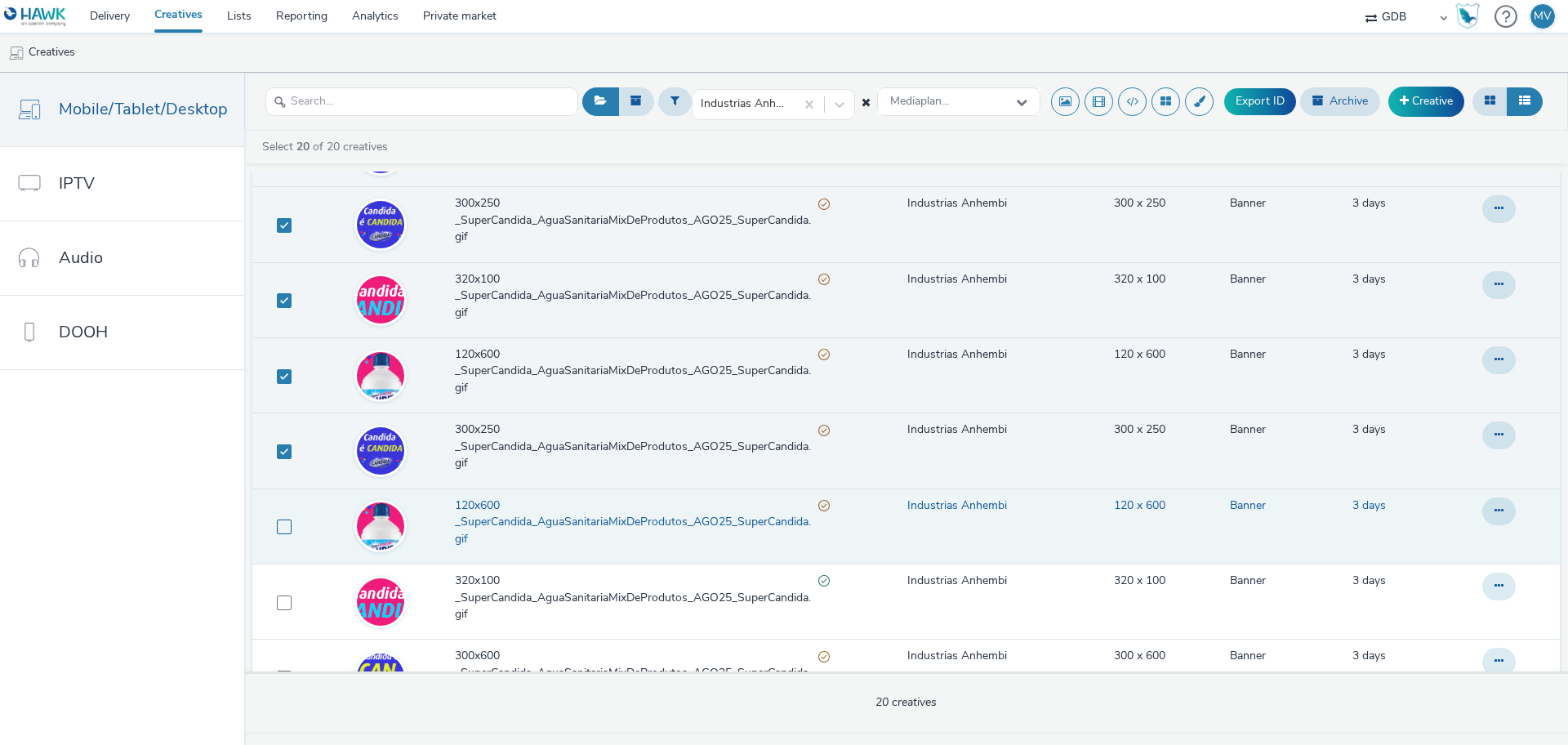
click at [277, 525] on span at bounding box center [284, 527] width 15 height 15
checkbox input "true"
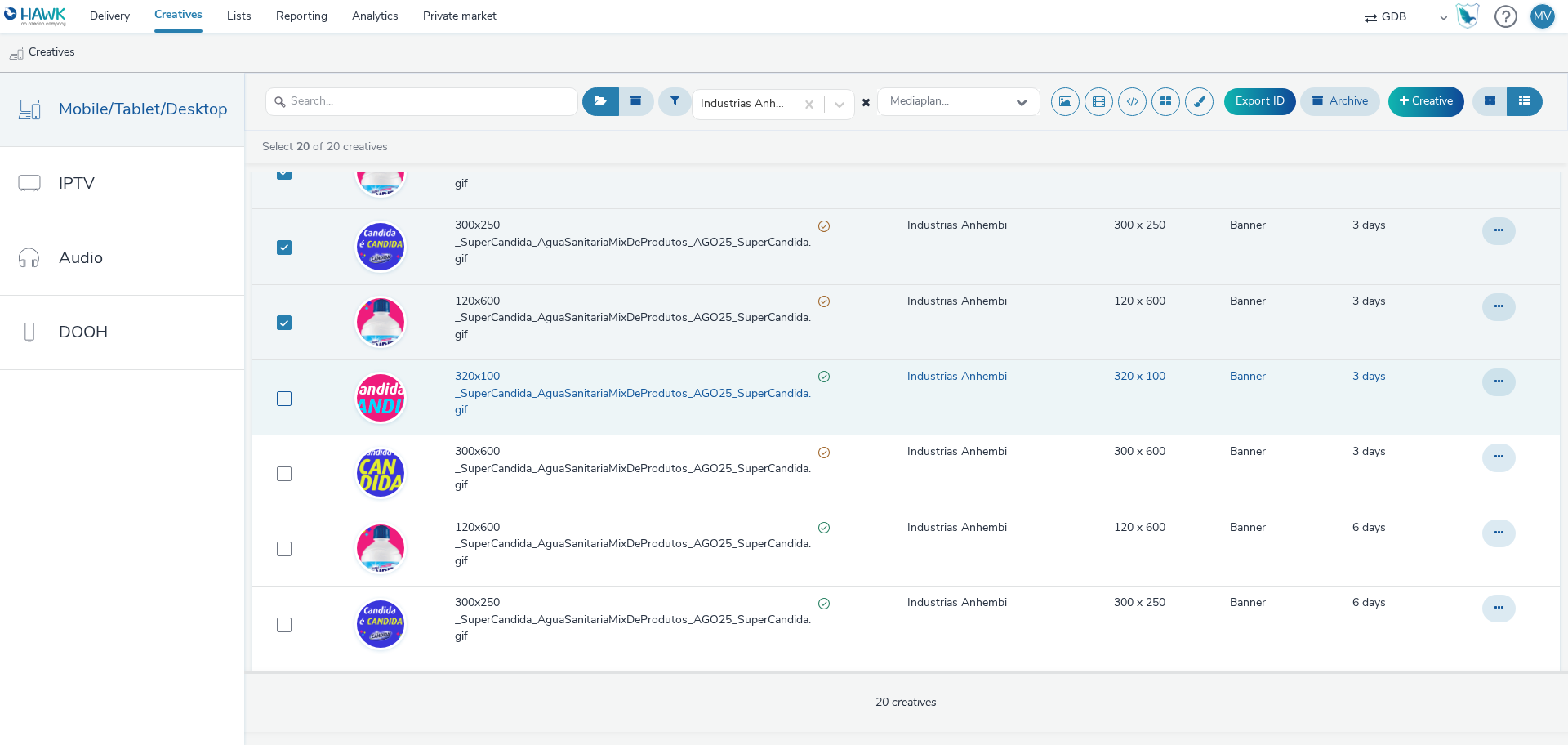
click at [277, 402] on span at bounding box center [284, 399] width 15 height 15
checkbox input "true"
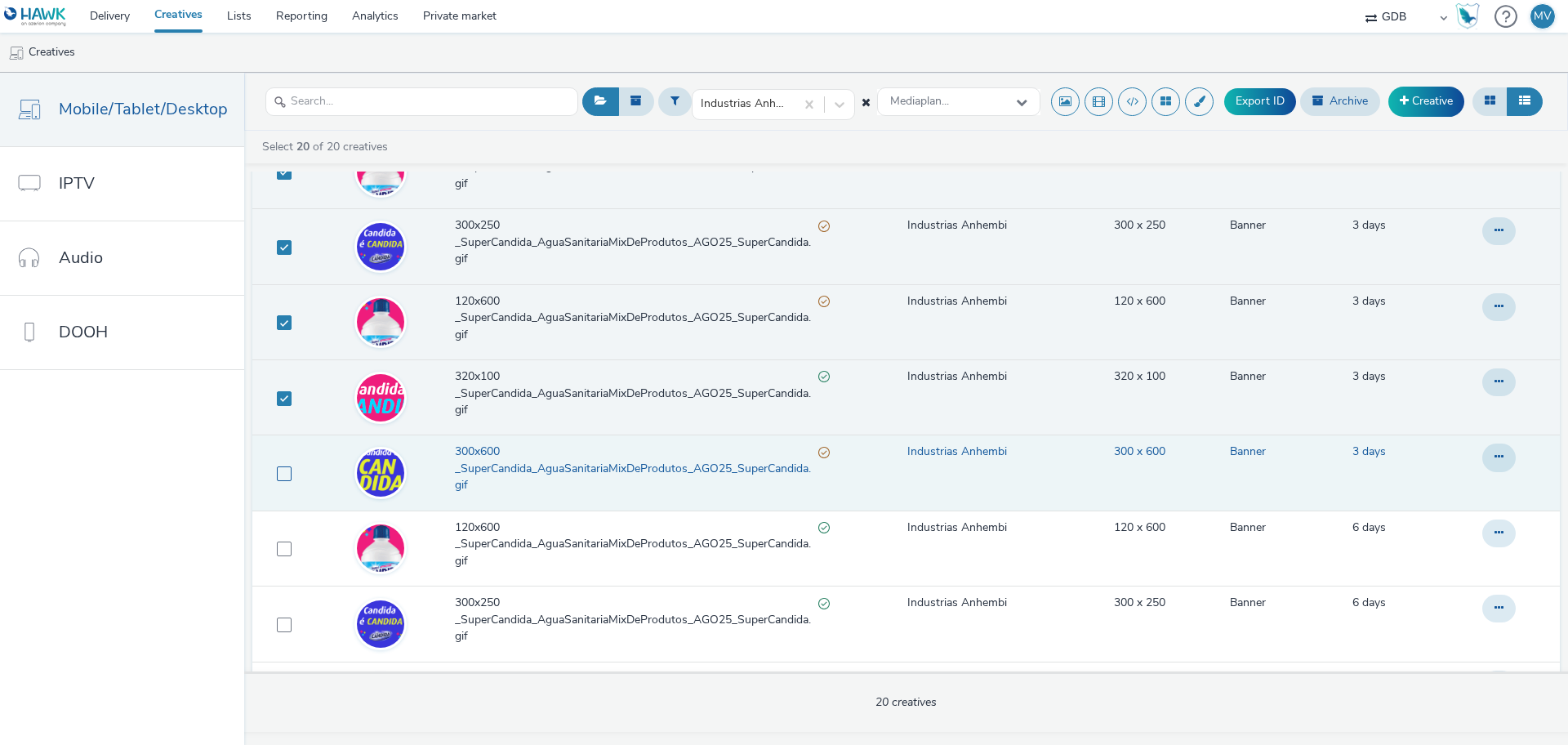
click at [277, 472] on span at bounding box center [284, 473] width 15 height 15
checkbox input "true"
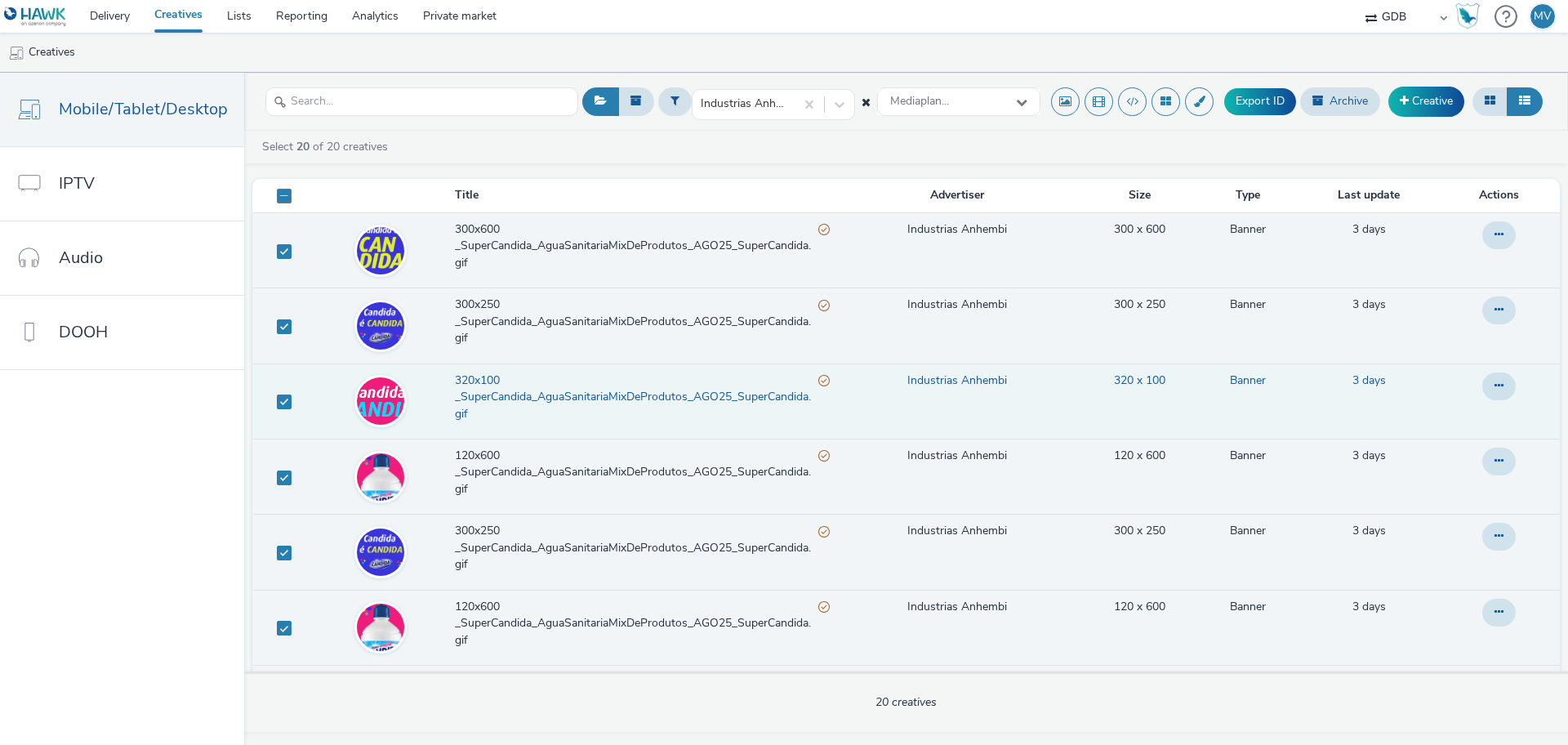
scroll to position [0, 0]
click at [278, 198] on span at bounding box center [284, 197] width 15 height 15
checkbox input "true"
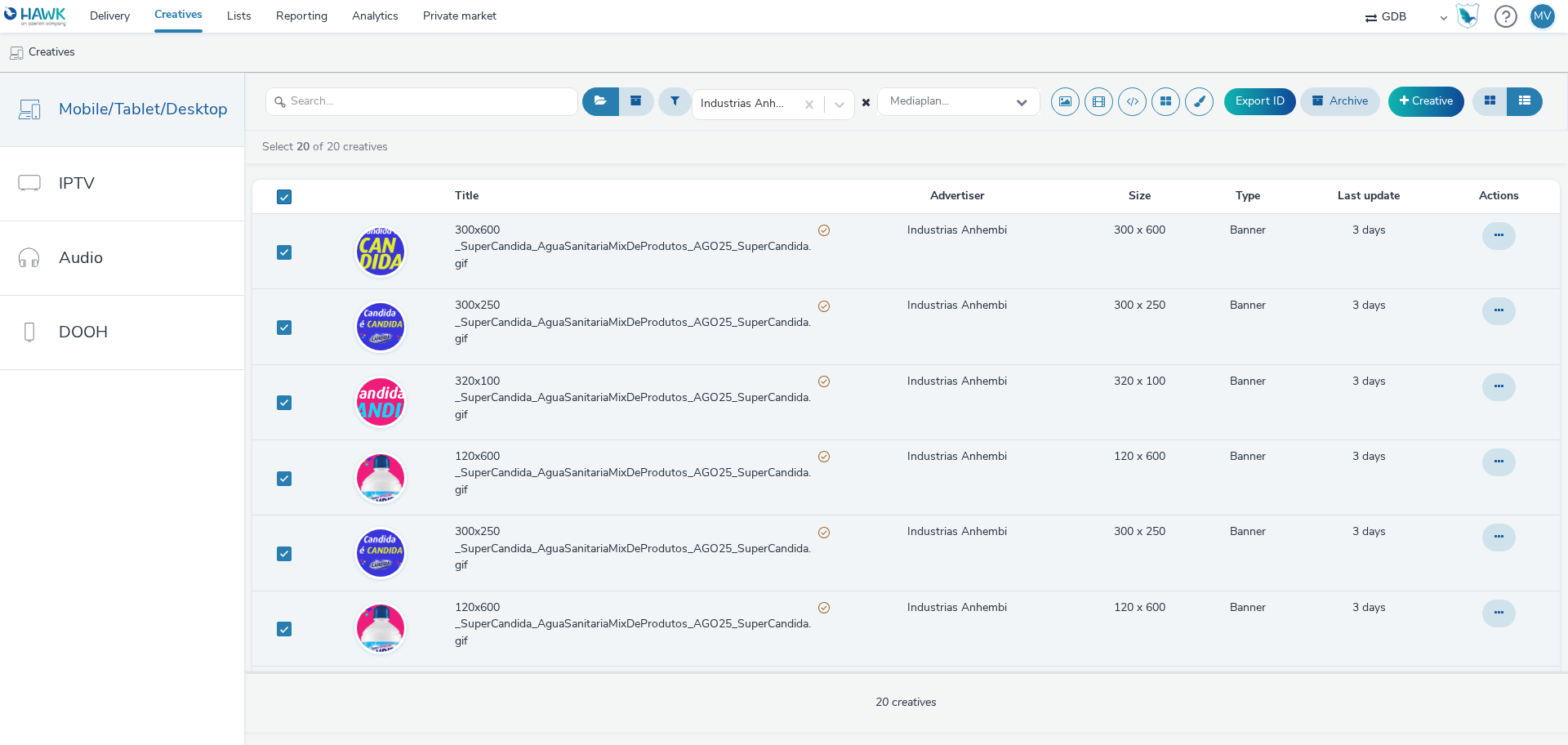
checkbox input "true"
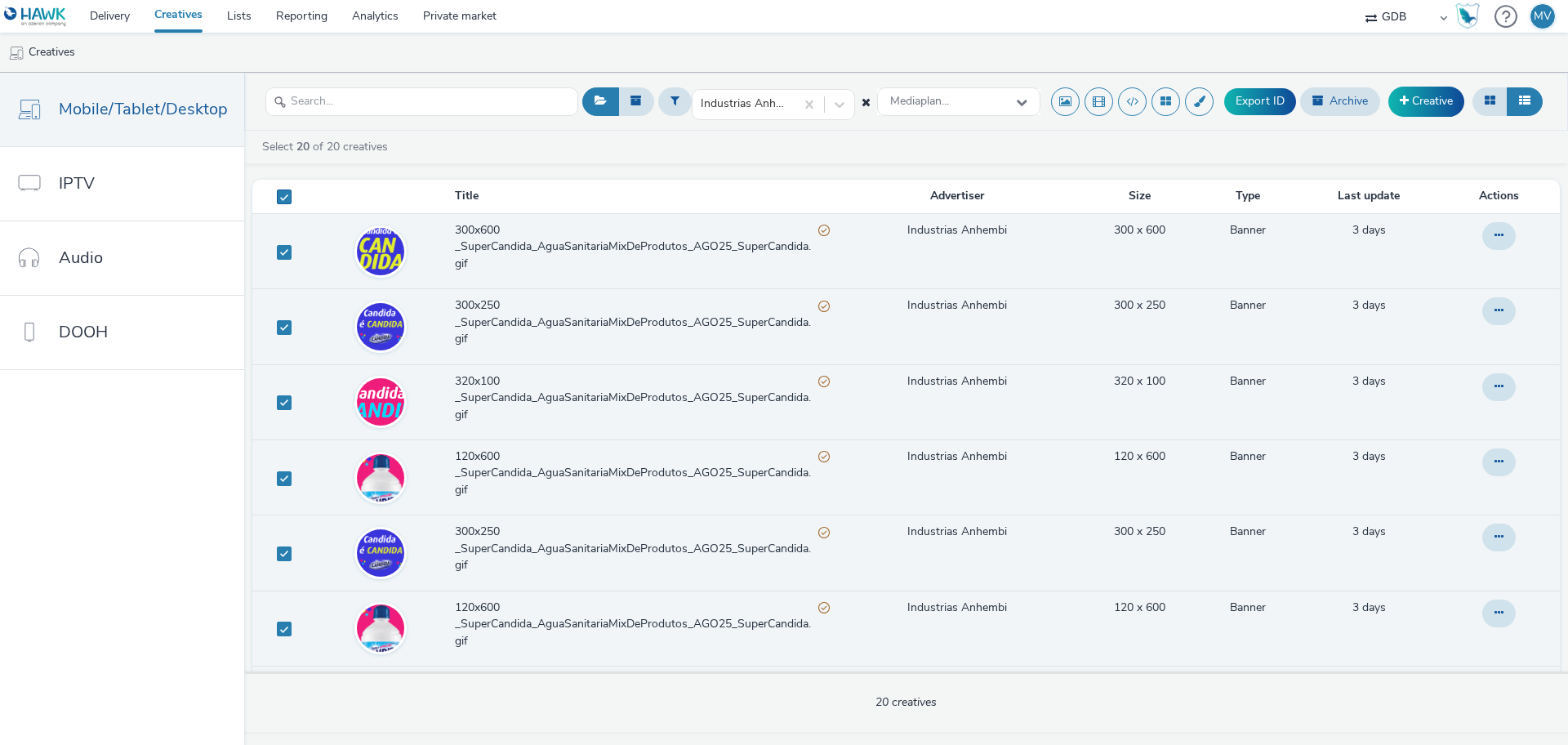
checkbox input "true"
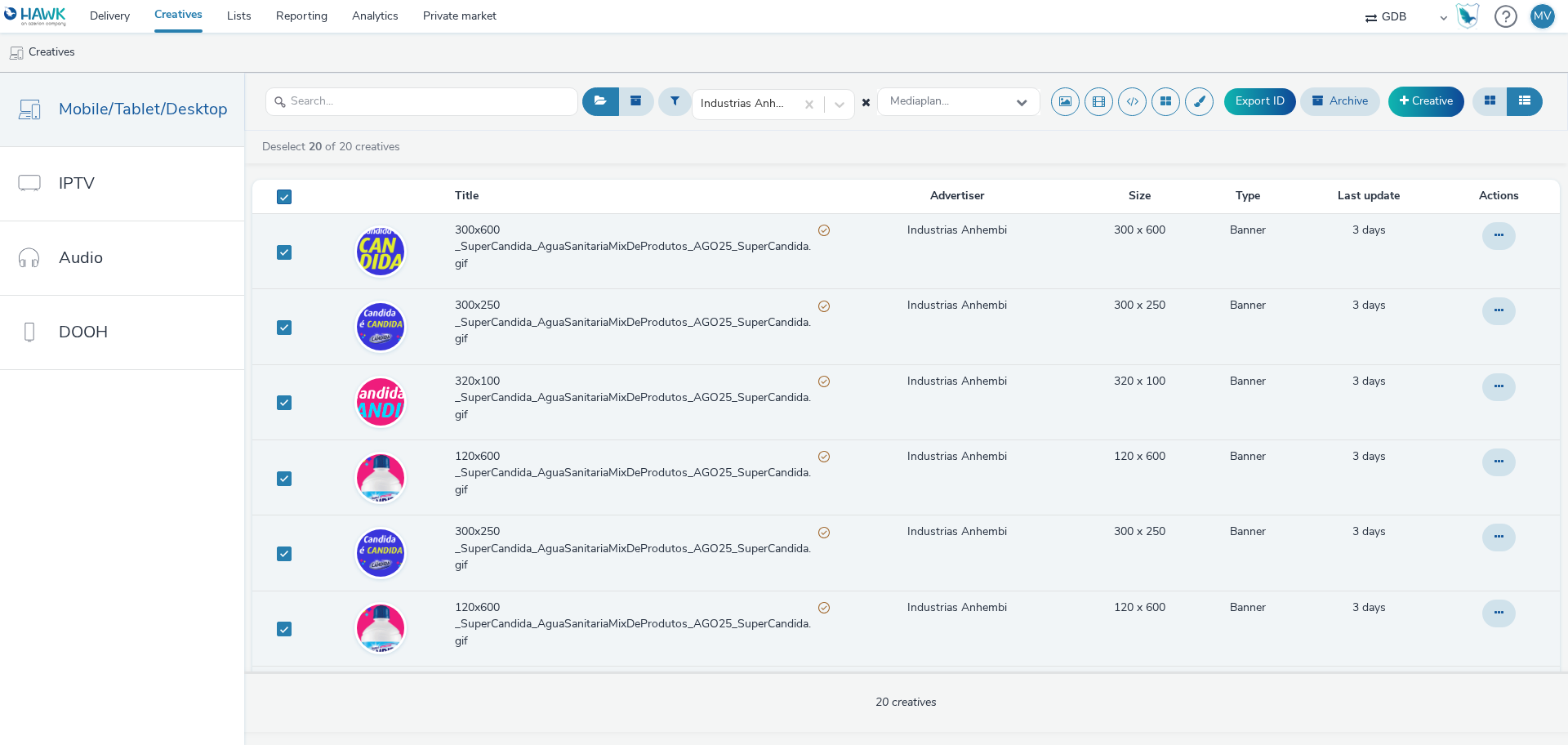
click at [280, 194] on span at bounding box center [284, 197] width 15 height 15
checkbox input "false"
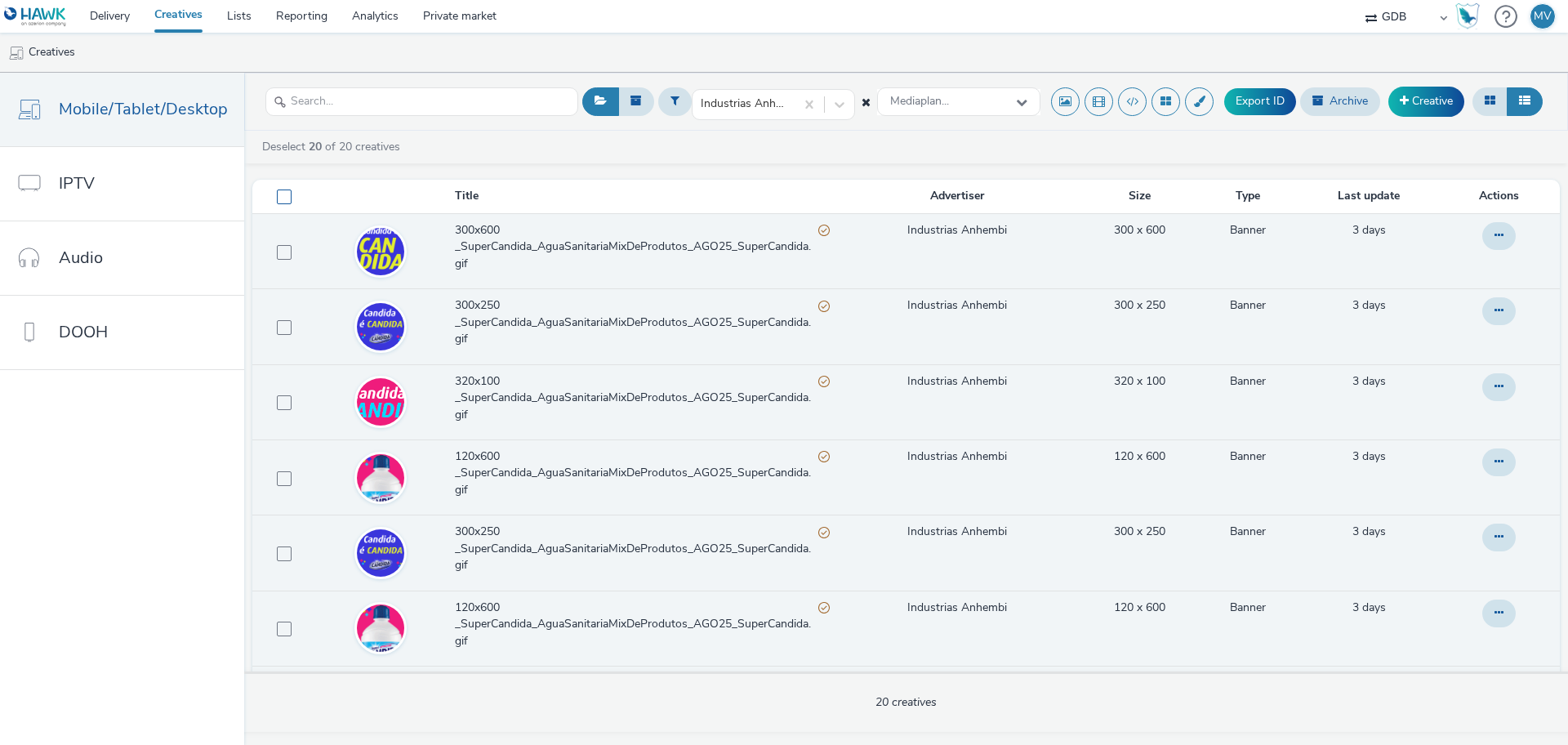
checkbox input "false"
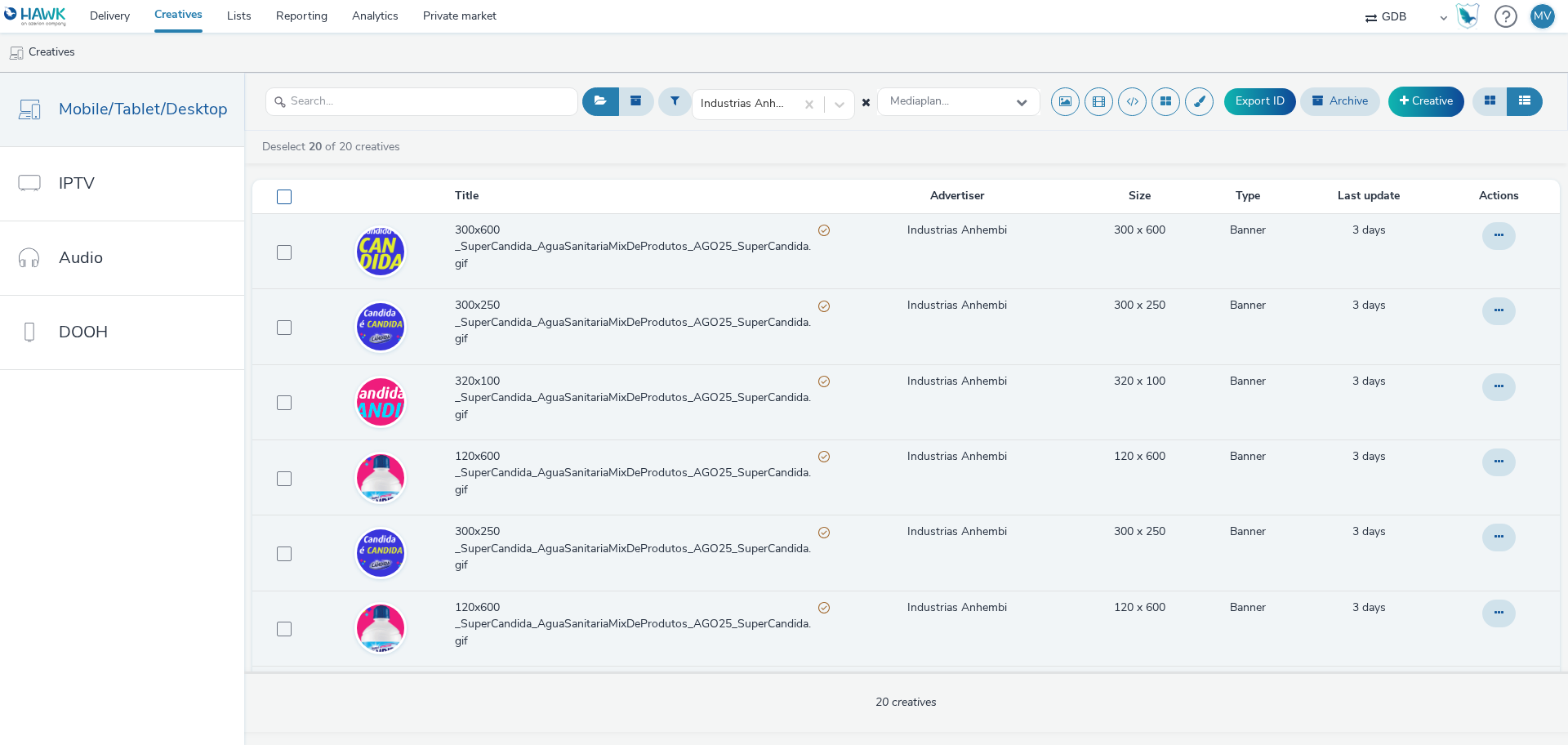
checkbox input "false"
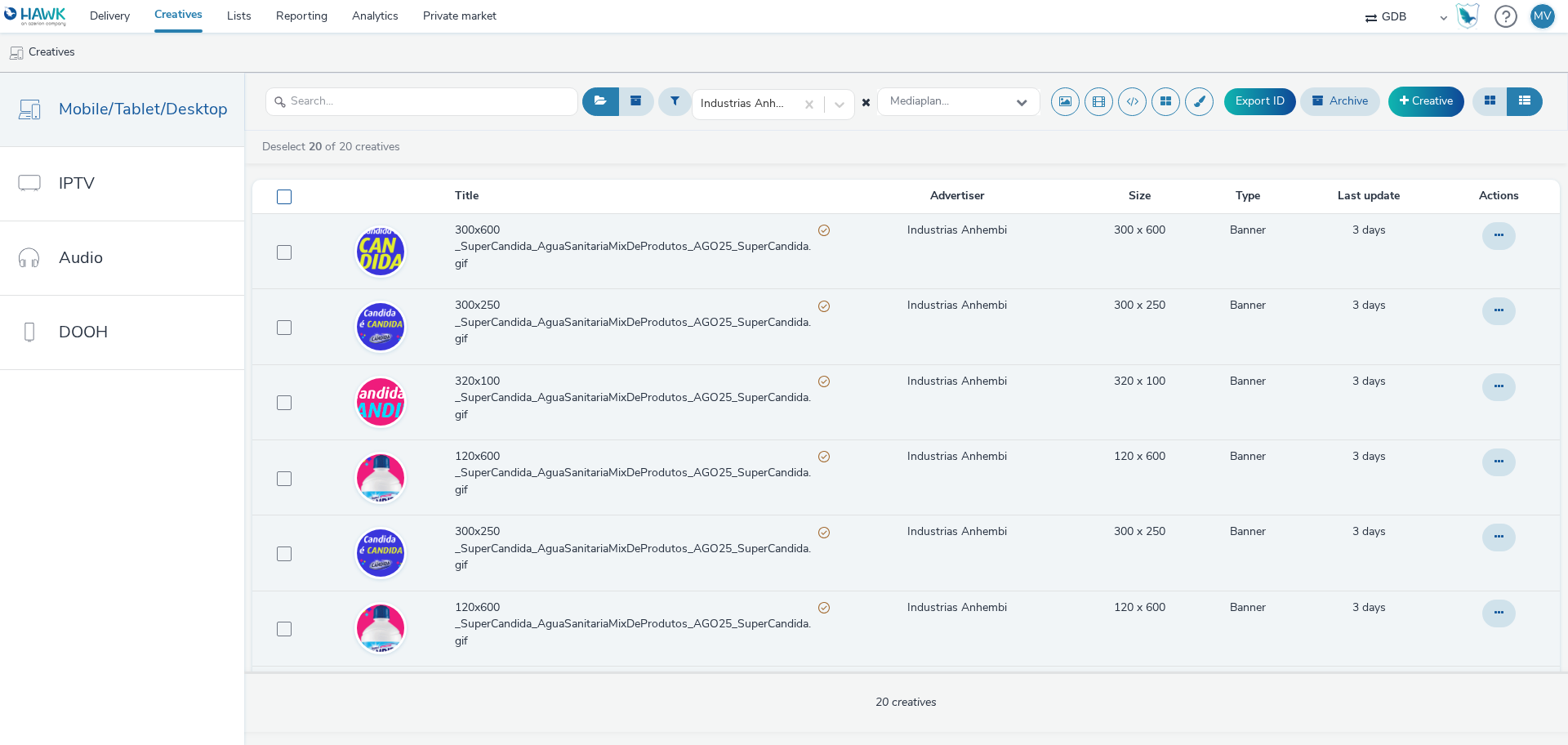
checkbox input "false"
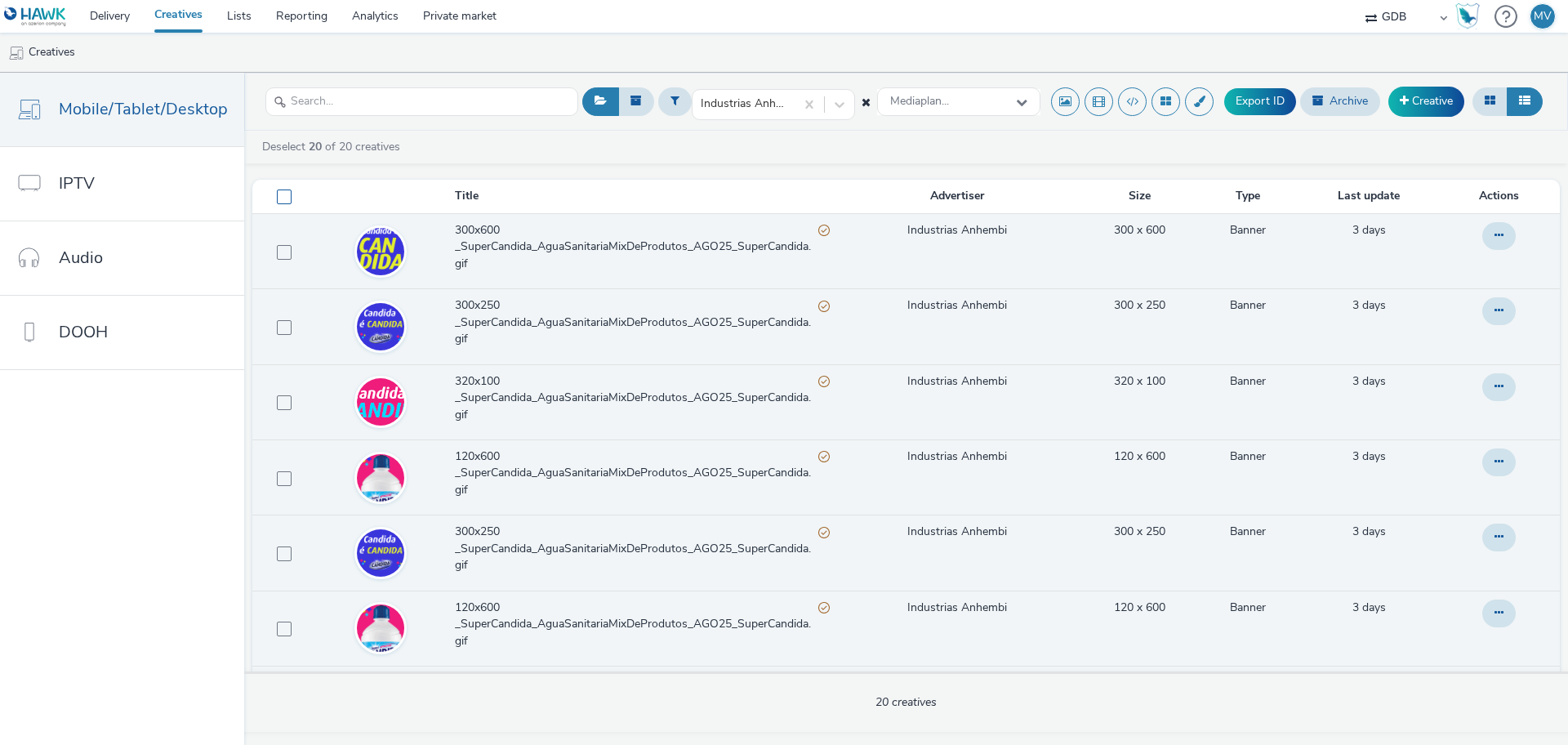
checkbox input "false"
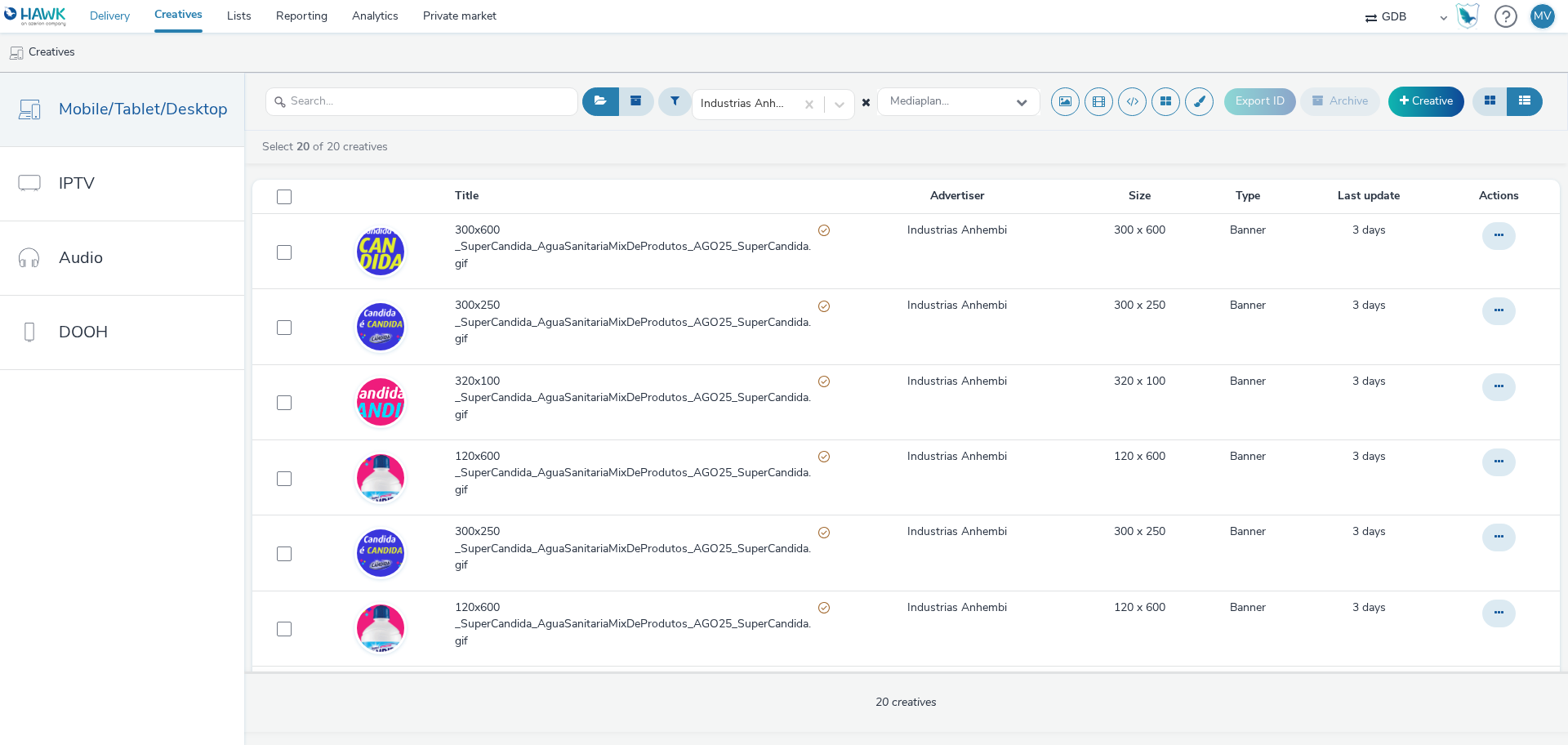
click at [114, 23] on link "Delivery" at bounding box center [110, 16] width 65 height 33
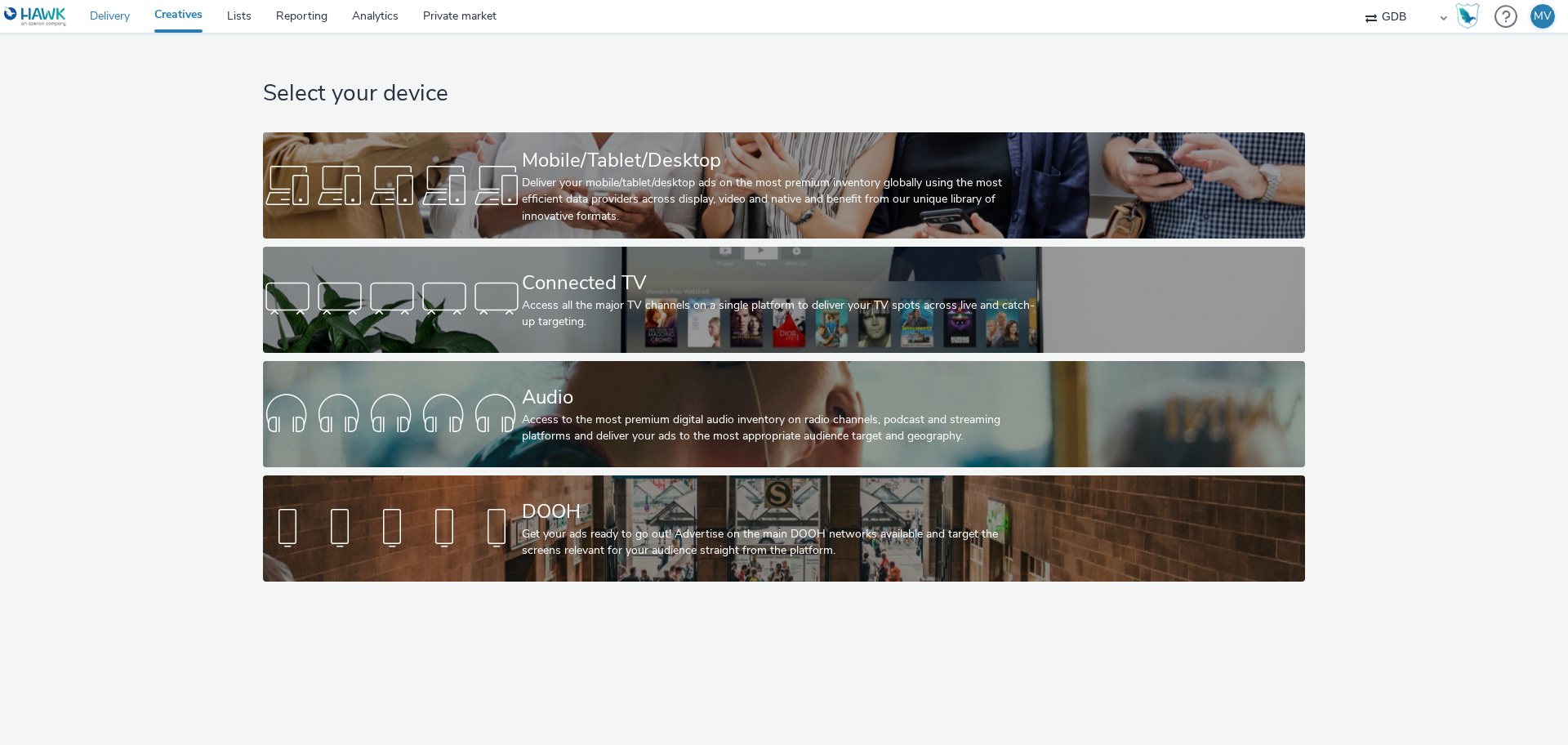
click at [96, 10] on link "Delivery" at bounding box center [110, 16] width 65 height 33
